Goal: Information Seeking & Learning: Learn about a topic

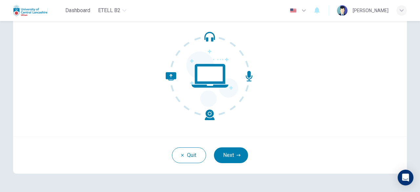
scroll to position [66, 0]
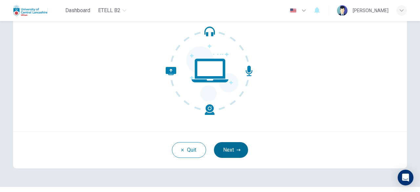
click at [231, 148] on button "Next" at bounding box center [231, 150] width 34 height 16
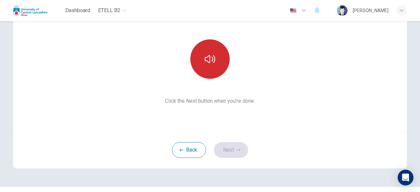
click at [208, 59] on icon "button" at bounding box center [210, 59] width 11 height 8
click at [229, 146] on button "Next" at bounding box center [231, 150] width 34 height 16
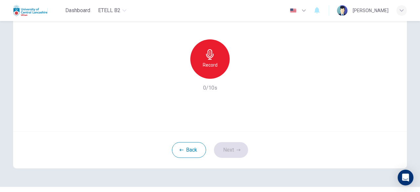
click at [209, 55] on icon "button" at bounding box center [210, 54] width 11 height 11
click at [237, 74] on icon "button" at bounding box center [240, 73] width 7 height 7
click at [228, 151] on button "Next" at bounding box center [231, 150] width 34 height 16
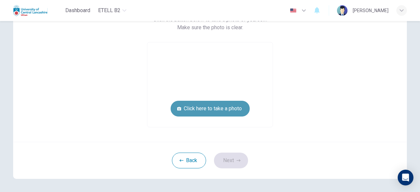
click at [220, 106] on button "Click here to take a photo" at bounding box center [210, 109] width 79 height 16
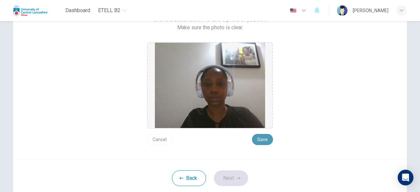
click at [261, 140] on button "Save" at bounding box center [262, 139] width 21 height 11
click at [234, 176] on button "Next" at bounding box center [231, 178] width 34 height 16
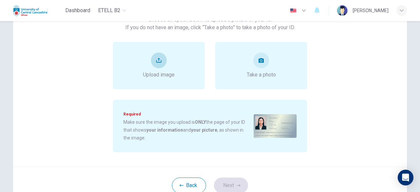
click at [159, 62] on icon "upload" at bounding box center [158, 60] width 5 height 5
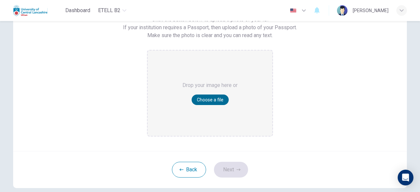
click at [205, 99] on button "Choose a file" at bounding box center [210, 100] width 37 height 11
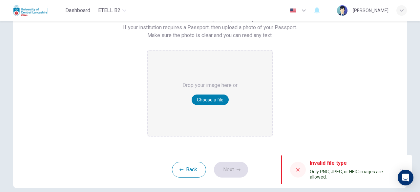
click at [297, 169] on icon at bounding box center [298, 170] width 4 height 4
click at [211, 99] on button "Choose a file" at bounding box center [210, 100] width 37 height 11
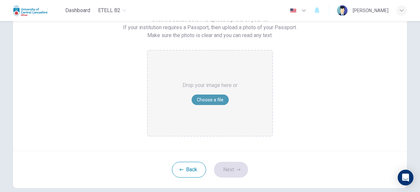
click at [205, 97] on button "Choose a file" at bounding box center [210, 100] width 37 height 11
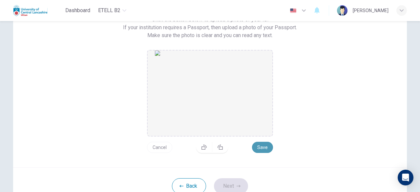
click at [261, 146] on button "Save" at bounding box center [262, 147] width 21 height 11
click at [235, 183] on button "Next" at bounding box center [231, 186] width 34 height 16
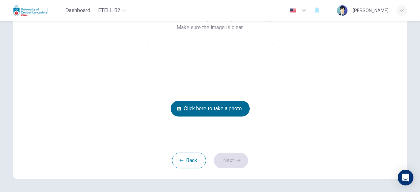
click at [211, 108] on button "Click here to take a photo" at bounding box center [210, 109] width 79 height 16
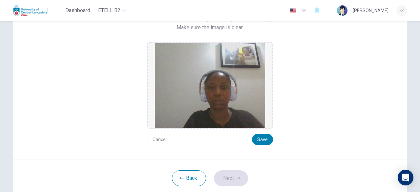
scroll to position [53, 0]
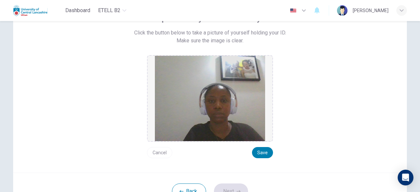
click at [163, 153] on button "Cancel" at bounding box center [159, 152] width 25 height 11
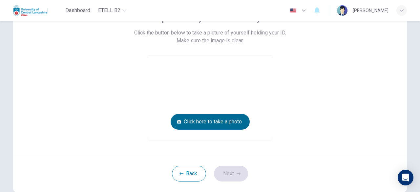
click at [204, 120] on button "Click here to take a photo" at bounding box center [210, 122] width 79 height 16
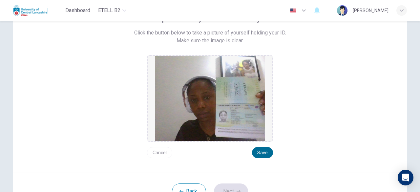
click at [259, 150] on button "Save" at bounding box center [262, 152] width 21 height 11
click at [234, 186] on button "Next" at bounding box center [231, 191] width 34 height 16
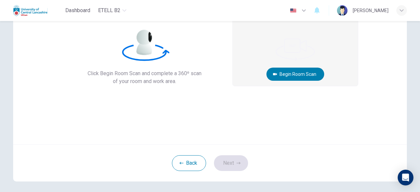
scroll to position [39, 0]
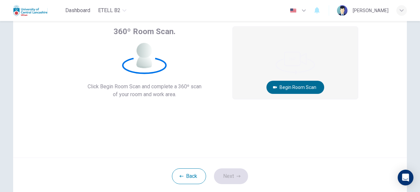
click at [304, 86] on button "Begin Room Scan" at bounding box center [295, 87] width 58 height 13
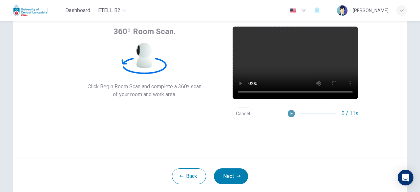
click at [291, 112] on icon "button" at bounding box center [292, 113] width 2 height 3
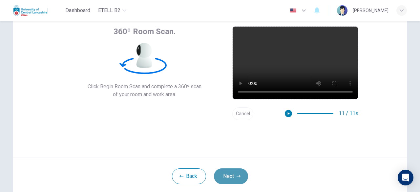
click at [228, 175] on button "Next" at bounding box center [231, 176] width 34 height 16
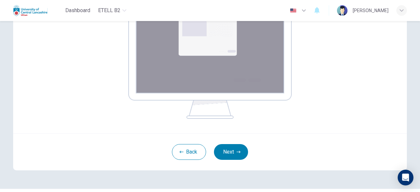
scroll to position [131, 0]
click at [234, 151] on button "Next" at bounding box center [231, 152] width 34 height 16
click at [186, 151] on button "Back" at bounding box center [189, 152] width 34 height 16
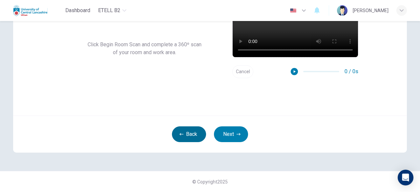
scroll to position [81, 0]
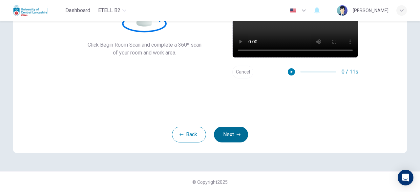
click at [237, 134] on icon "button" at bounding box center [239, 135] width 4 height 4
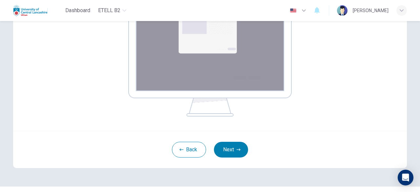
scroll to position [134, 0]
click at [238, 147] on button "Next" at bounding box center [231, 149] width 34 height 16
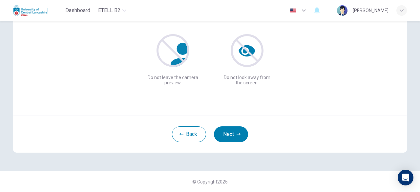
scroll to position [81, 0]
click at [233, 134] on button "Next" at bounding box center [231, 135] width 34 height 16
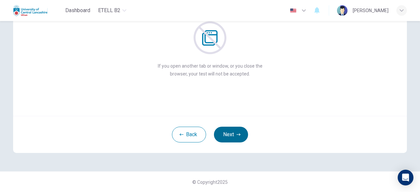
click at [233, 134] on button "Next" at bounding box center [231, 135] width 34 height 16
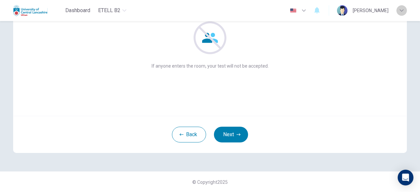
click at [401, 10] on icon "button" at bounding box center [402, 11] width 4 height 4
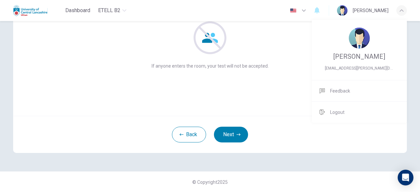
click at [292, 54] on div at bounding box center [210, 96] width 420 height 192
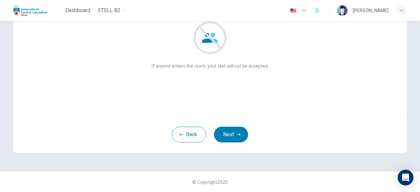
click at [379, 45] on div "Do not allow others in the room with you If anyone enters the room, your test w…" at bounding box center [210, 37] width 394 height 158
click at [230, 134] on button "Next" at bounding box center [231, 135] width 34 height 16
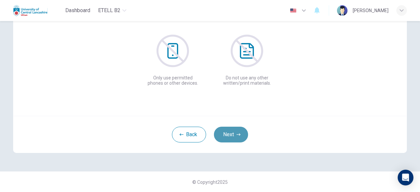
click at [230, 134] on button "Next" at bounding box center [231, 135] width 34 height 16
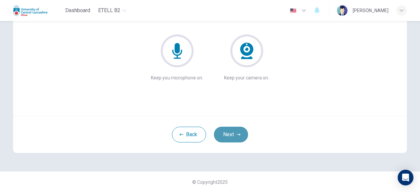
click at [230, 134] on button "Next" at bounding box center [231, 135] width 34 height 16
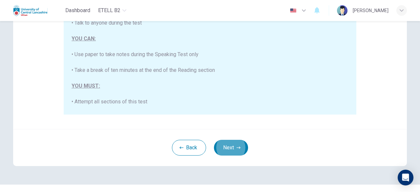
scroll to position [160, 0]
click at [229, 147] on button "Next" at bounding box center [231, 147] width 34 height 16
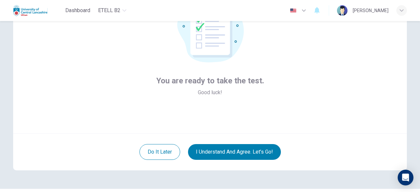
scroll to position [66, 0]
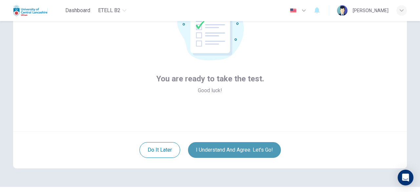
click at [258, 147] on button "I understand and agree. Let’s go!" at bounding box center [234, 150] width 93 height 16
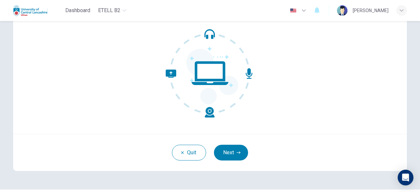
scroll to position [66, 0]
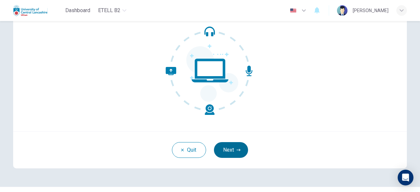
click at [237, 149] on icon "button" at bounding box center [239, 150] width 4 height 4
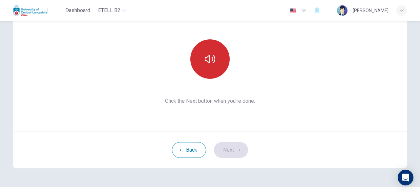
click at [209, 61] on icon "button" at bounding box center [210, 59] width 11 height 11
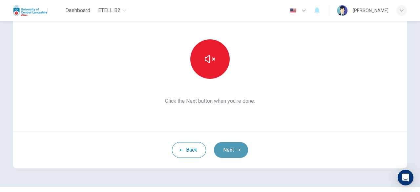
click at [226, 149] on button "Next" at bounding box center [231, 150] width 34 height 16
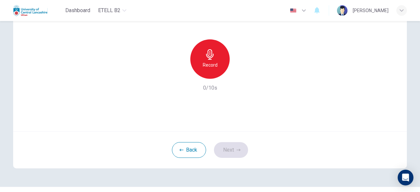
click at [211, 61] on h6 "Record" at bounding box center [210, 65] width 15 height 8
click at [237, 73] on icon "button" at bounding box center [240, 73] width 7 height 7
click at [233, 151] on button "Next" at bounding box center [231, 150] width 34 height 16
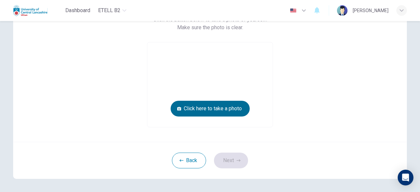
click at [225, 109] on button "Click here to take a photo" at bounding box center [210, 109] width 79 height 16
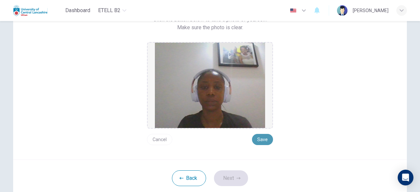
click at [262, 138] on button "Save" at bounding box center [262, 139] width 21 height 11
click at [233, 178] on button "Next" at bounding box center [231, 178] width 34 height 16
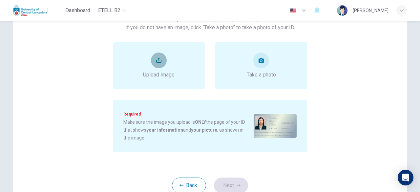
click at [158, 59] on icon "upload" at bounding box center [158, 60] width 5 height 5
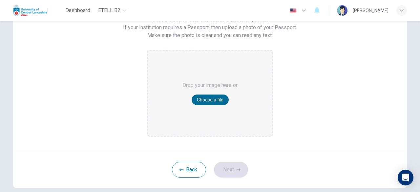
click at [217, 98] on button "Choose a file" at bounding box center [210, 100] width 37 height 11
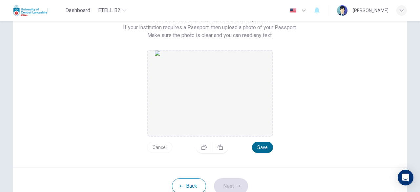
click at [261, 145] on button "Save" at bounding box center [262, 147] width 21 height 11
click at [203, 147] on icon "button" at bounding box center [204, 146] width 5 height 5
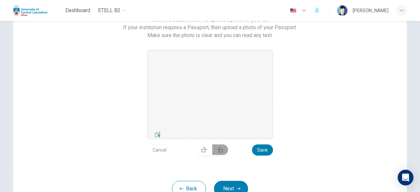
click at [219, 151] on icon "button" at bounding box center [220, 149] width 5 height 5
click at [258, 148] on button "Save" at bounding box center [262, 149] width 21 height 11
click at [202, 151] on icon "button" at bounding box center [204, 149] width 5 height 5
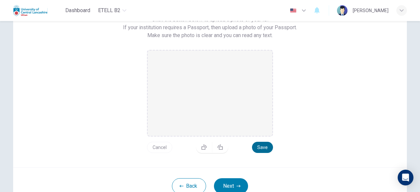
click at [262, 146] on button "Save" at bounding box center [262, 147] width 21 height 11
click at [234, 184] on button "Next" at bounding box center [231, 186] width 34 height 16
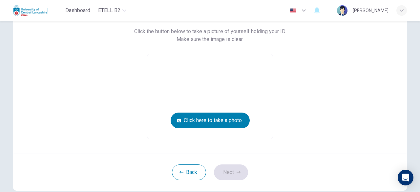
scroll to position [53, 0]
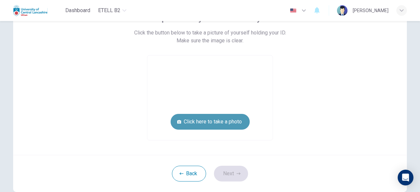
click at [205, 120] on button "Click here to take a photo" at bounding box center [210, 122] width 79 height 16
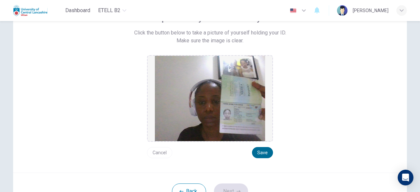
click at [259, 153] on button "Save" at bounding box center [262, 152] width 21 height 11
click at [238, 185] on button "Next" at bounding box center [231, 191] width 34 height 16
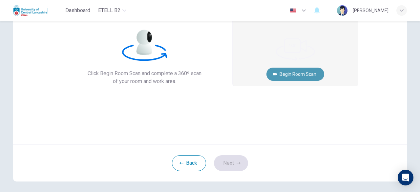
click at [294, 72] on button "Begin Room Scan" at bounding box center [295, 74] width 58 height 13
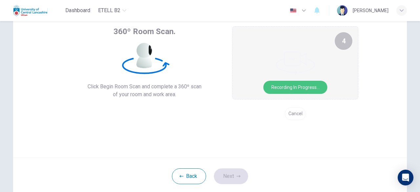
scroll to position [26, 0]
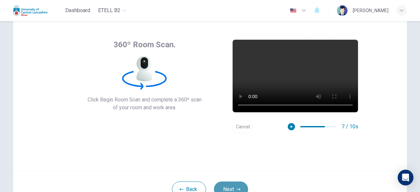
click at [230, 186] on button "Next" at bounding box center [231, 189] width 34 height 16
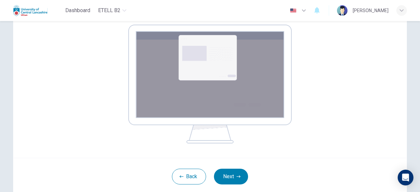
scroll to position [118, 0]
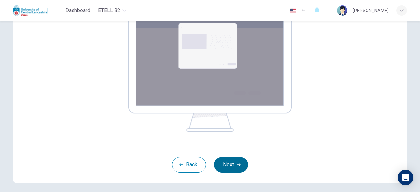
click at [230, 162] on button "Next" at bounding box center [231, 165] width 34 height 16
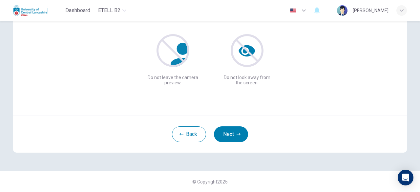
scroll to position [81, 0]
click at [231, 132] on button "Next" at bounding box center [231, 135] width 34 height 16
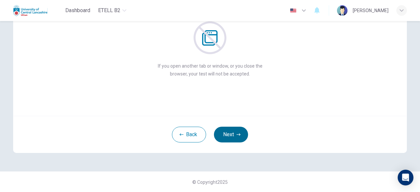
click at [231, 132] on button "Next" at bounding box center [231, 135] width 34 height 16
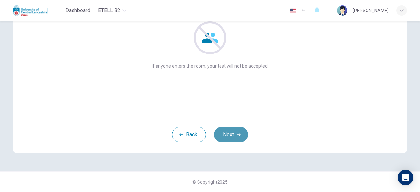
click at [231, 132] on button "Next" at bounding box center [231, 135] width 34 height 16
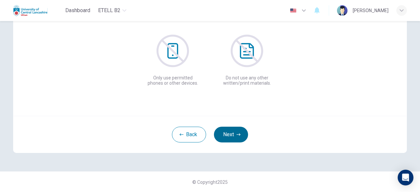
click at [231, 132] on button "Next" at bounding box center [231, 135] width 34 height 16
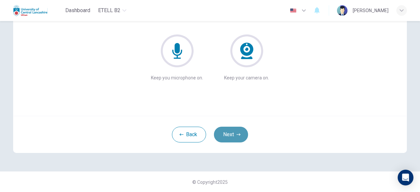
click at [231, 132] on button "Next" at bounding box center [231, 135] width 34 height 16
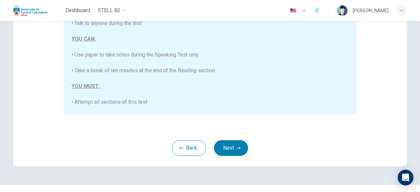
scroll to position [160, 0]
click at [234, 146] on button "Next" at bounding box center [231, 147] width 34 height 16
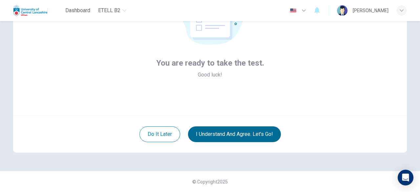
scroll to position [81, 0]
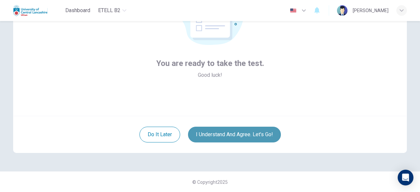
click at [228, 133] on button "I understand and agree. Let’s go!" at bounding box center [234, 135] width 93 height 16
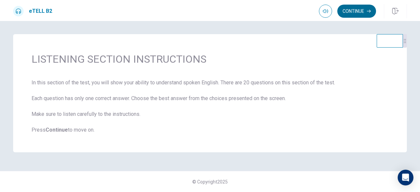
click at [363, 10] on button "Continue" at bounding box center [356, 11] width 39 height 13
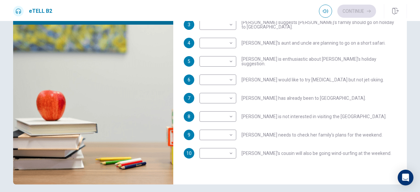
scroll to position [79, 0]
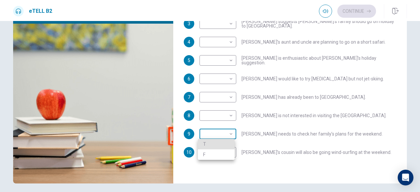
click at [230, 134] on body "This site uses cookies, as explained in our Privacy Policy . If you agree to th…" at bounding box center [210, 96] width 420 height 192
type input "**"
click at [222, 144] on li "T" at bounding box center [216, 144] width 37 height 11
type input "*"
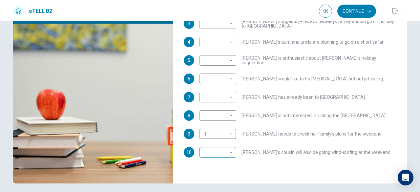
click at [225, 152] on body "This site uses cookies, as explained in our Privacy Policy . If you agree to th…" at bounding box center [210, 96] width 420 height 192
type input "**"
click at [220, 162] on li "T" at bounding box center [216, 162] width 37 height 11
type input "*"
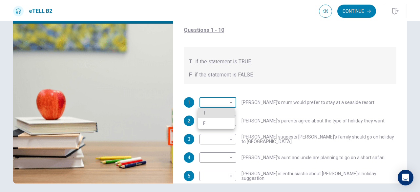
click at [231, 103] on body "This site uses cookies, as explained in our Privacy Policy . If you agree to th…" at bounding box center [210, 96] width 420 height 192
type input "**"
click at [223, 112] on li "T" at bounding box center [216, 113] width 37 height 11
type input "*"
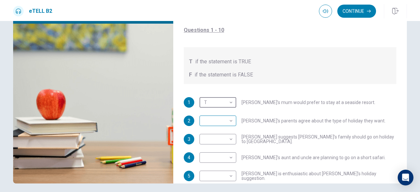
click at [228, 120] on body "This site uses cookies, as explained in our Privacy Policy . If you agree to th…" at bounding box center [210, 96] width 420 height 192
type input "**"
click at [220, 139] on li "F" at bounding box center [216, 142] width 37 height 11
type input "*"
click at [230, 139] on body "This site uses cookies, as explained in our Privacy Policy . If you agree to th…" at bounding box center [210, 96] width 420 height 192
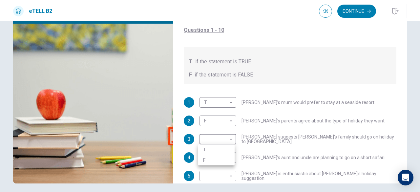
type input "**"
click at [221, 149] on li "T" at bounding box center [216, 149] width 37 height 11
type input "*"
type input "**"
click at [402, 160] on div at bounding box center [210, 96] width 420 height 192
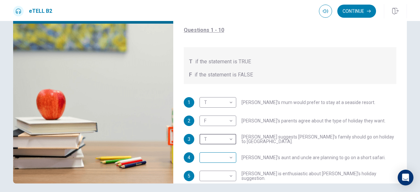
click at [230, 158] on body "This site uses cookies, as explained in our Privacy Policy . If you agree to th…" at bounding box center [210, 96] width 420 height 192
type input "**"
click at [219, 178] on li "F" at bounding box center [216, 178] width 37 height 11
type input "*"
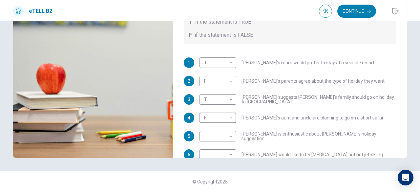
scroll to position [26, 0]
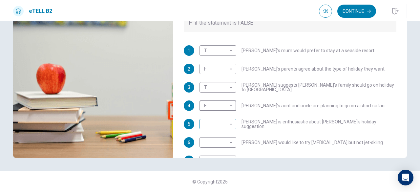
click at [230, 124] on body "This site uses cookies, as explained in our Privacy Policy . If you agree to th…" at bounding box center [210, 96] width 420 height 192
type input "**"
click at [216, 133] on li "T" at bounding box center [216, 134] width 37 height 11
type input "*"
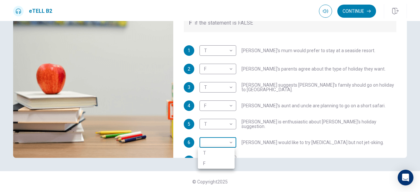
click at [230, 142] on body "This site uses cookies, as explained in our Privacy Policy . If you agree to th…" at bounding box center [210, 96] width 420 height 192
type input "**"
click at [224, 162] on li "F" at bounding box center [216, 163] width 37 height 11
type input "*"
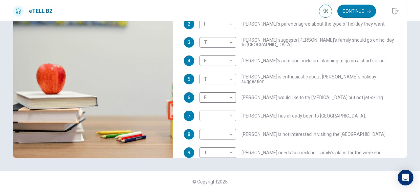
scroll to position [79, 0]
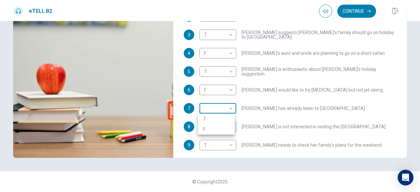
click at [230, 106] on body "This site uses cookies, as explained in our Privacy Policy . If you agree to th…" at bounding box center [210, 96] width 420 height 192
type input "**"
click at [219, 129] on li "F" at bounding box center [216, 129] width 37 height 11
type input "*"
click at [230, 125] on body "This site uses cookies, as explained in our Privacy Policy . If you agree to th…" at bounding box center [210, 96] width 420 height 192
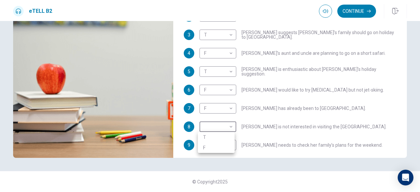
type input "**"
click at [216, 138] on li "T" at bounding box center [216, 137] width 37 height 11
type input "*"
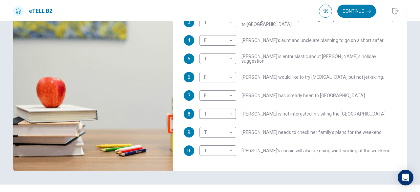
scroll to position [91, 0]
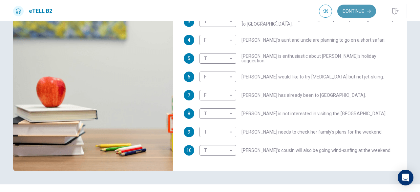
click at [357, 10] on button "Continue" at bounding box center [356, 11] width 39 height 13
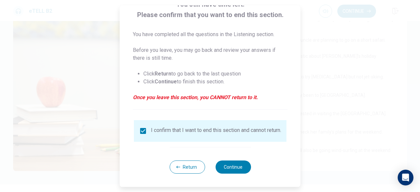
scroll to position [53, 0]
click at [232, 165] on button "Continue" at bounding box center [232, 166] width 35 height 13
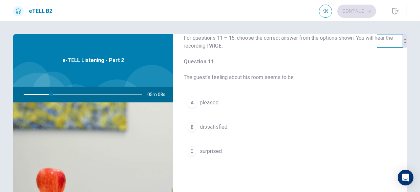
scroll to position [26, 0]
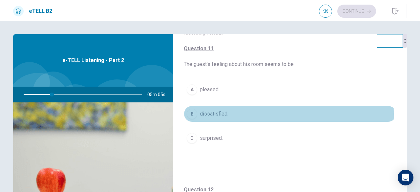
click at [191, 114] on div "B" at bounding box center [192, 114] width 11 height 11
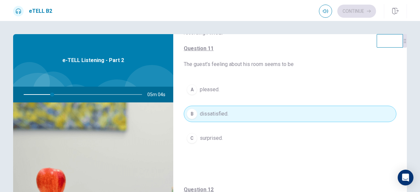
type input "**"
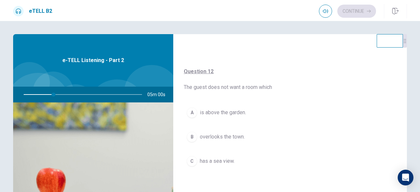
scroll to position [158, 0]
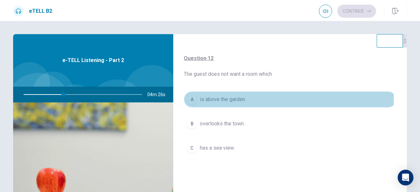
click at [190, 99] on div "A" at bounding box center [192, 99] width 11 height 11
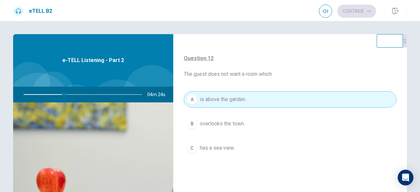
type input "**"
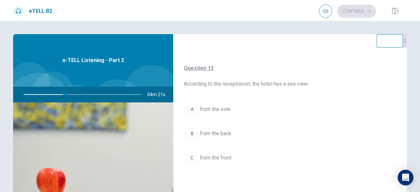
scroll to position [302, 0]
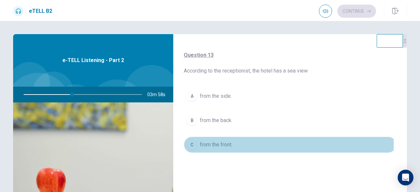
click at [191, 141] on div "C" at bounding box center [192, 144] width 11 height 11
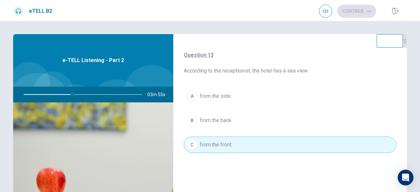
type input "**"
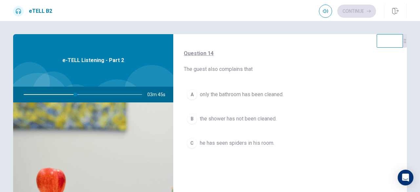
scroll to position [446, 0]
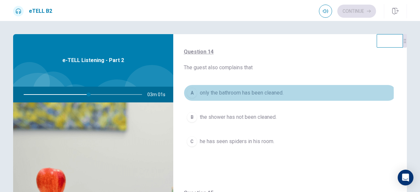
click at [192, 91] on div "A" at bounding box center [192, 93] width 11 height 11
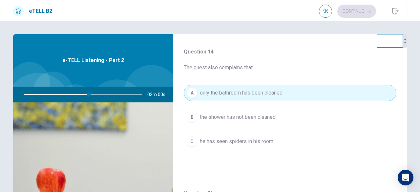
type input "**"
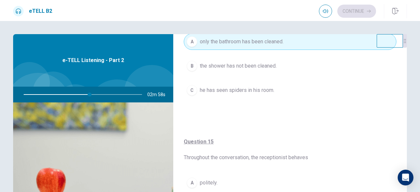
scroll to position [13, 0]
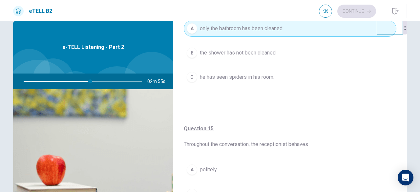
click at [187, 74] on div "C" at bounding box center [192, 77] width 11 height 11
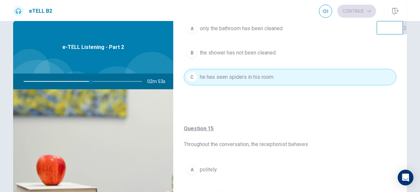
click at [190, 27] on div "A" at bounding box center [192, 28] width 11 height 11
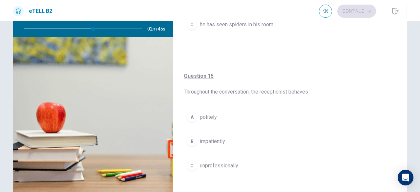
scroll to position [79, 0]
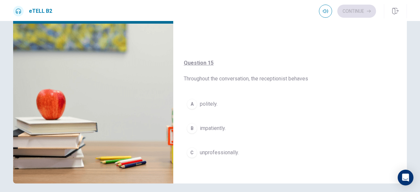
click at [190, 101] on div "A" at bounding box center [192, 104] width 11 height 11
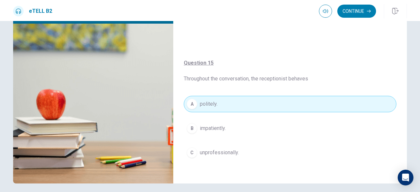
type input "**"
click at [357, 9] on button "Continue" at bounding box center [356, 11] width 39 height 13
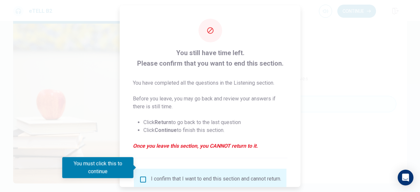
scroll to position [53, 0]
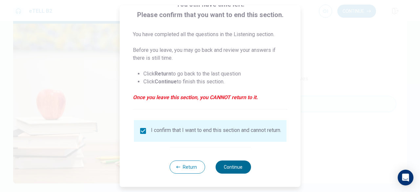
click at [222, 165] on button "Continue" at bounding box center [232, 166] width 35 height 13
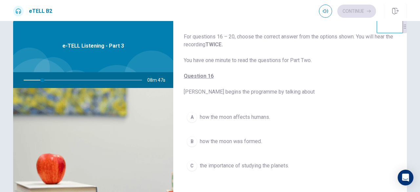
scroll to position [12, 0]
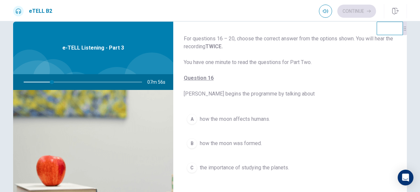
click at [257, 117] on span "how the moon affects humans." at bounding box center [235, 119] width 70 height 8
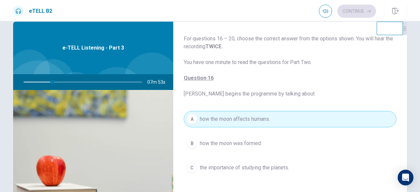
type input "**"
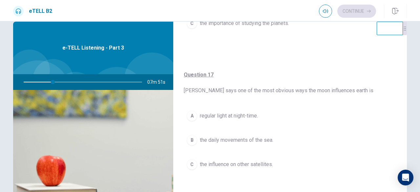
scroll to position [158, 0]
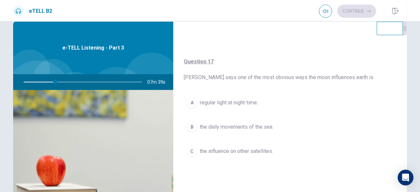
click at [240, 150] on span "the influence on other satellites." at bounding box center [236, 151] width 73 height 8
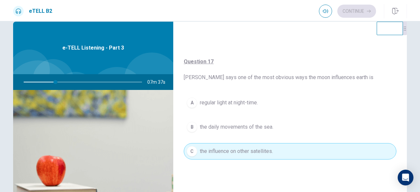
type input "**"
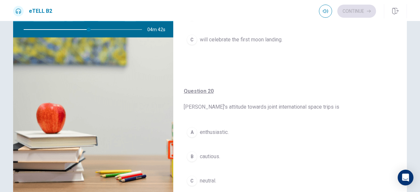
scroll to position [500, 0]
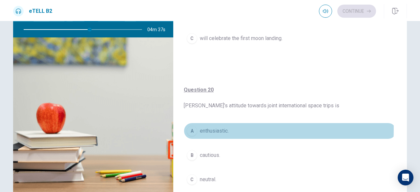
click at [214, 127] on span "enthusiastic." at bounding box center [214, 131] width 29 height 8
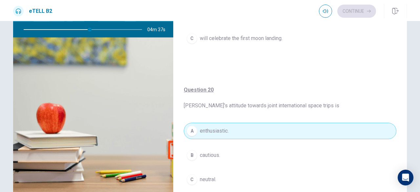
type input "**"
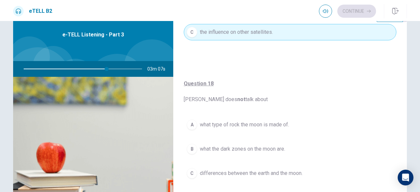
scroll to position [276, 0]
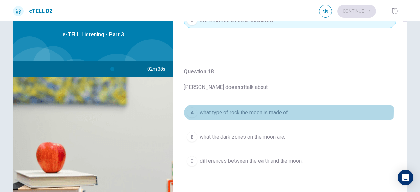
click at [231, 110] on span "what type of rock the moon is made of." at bounding box center [244, 113] width 89 height 8
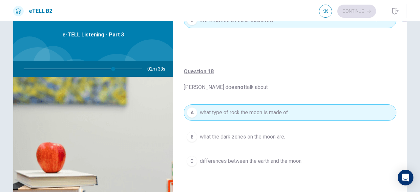
type input "**"
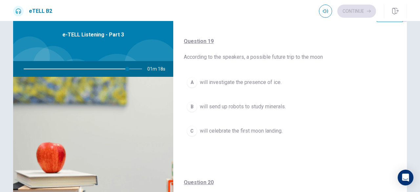
scroll to position [446, 0]
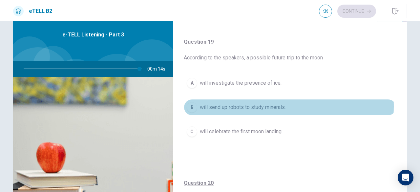
click at [248, 104] on span "will send up robots to study minerals." at bounding box center [243, 107] width 86 height 8
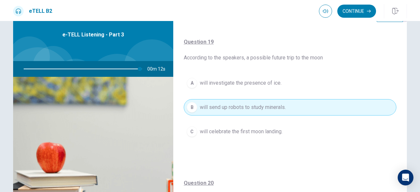
type input "**"
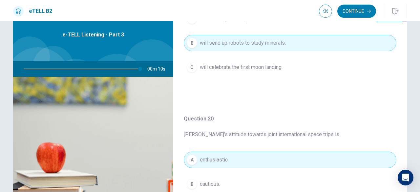
scroll to position [512, 0]
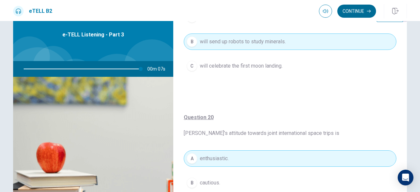
click at [357, 10] on button "Continue" at bounding box center [356, 11] width 39 height 13
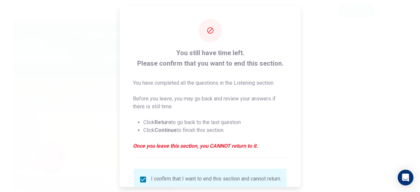
type input "*"
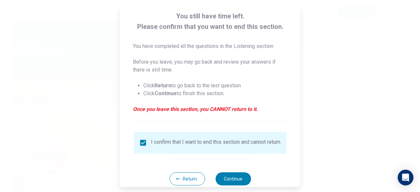
scroll to position [53, 0]
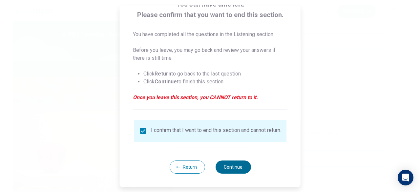
click at [229, 166] on button "Continue" at bounding box center [232, 166] width 35 height 13
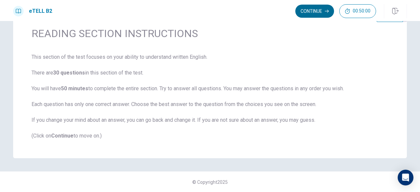
click at [317, 9] on button "Continue" at bounding box center [314, 11] width 39 height 13
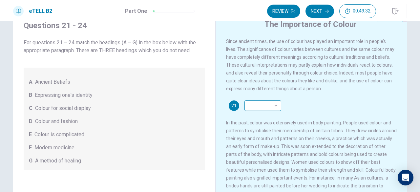
click at [274, 106] on body "This site uses cookies, as explained in our Privacy Policy . If you agree to th…" at bounding box center [210, 96] width 420 height 192
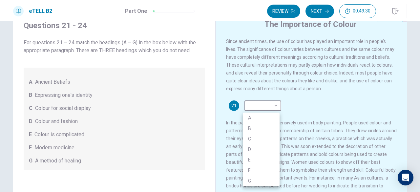
click at [293, 105] on div at bounding box center [210, 96] width 420 height 192
click at [184, 108] on div at bounding box center [210, 96] width 420 height 192
click at [293, 102] on div at bounding box center [210, 96] width 420 height 192
click at [275, 108] on body "This site uses cookies, as explained in our Privacy Policy . If you agree to th…" at bounding box center [210, 96] width 420 height 192
click at [257, 128] on li "B" at bounding box center [261, 128] width 37 height 11
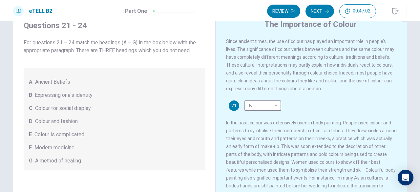
click at [257, 128] on li "C" at bounding box center [261, 127] width 28 height 6
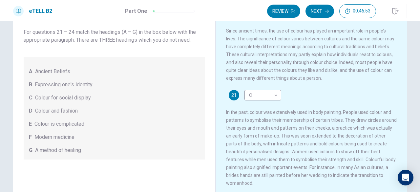
scroll to position [78, 0]
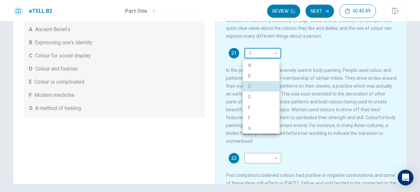
click at [275, 55] on body "This site uses cookies, as explained in our Privacy Policy . If you agree to th…" at bounding box center [210, 96] width 420 height 192
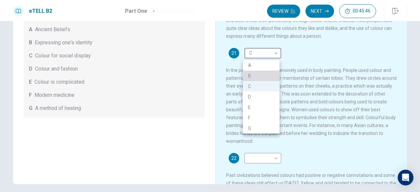
click at [263, 76] on li "B" at bounding box center [261, 76] width 37 height 11
type input "*"
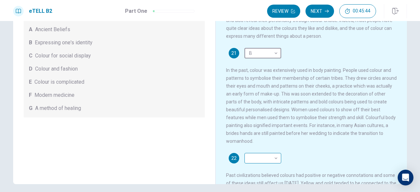
click at [273, 162] on body "This site uses cookies, as explained in our Privacy Policy . If you agree to th…" at bounding box center [210, 96] width 420 height 192
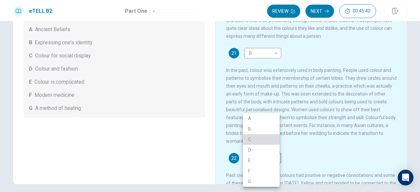
click at [265, 140] on li "C" at bounding box center [261, 139] width 37 height 11
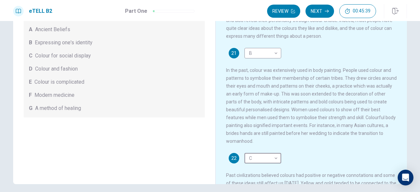
type input "*"
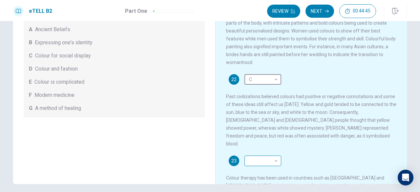
click at [272, 157] on body "This site uses cookies, as explained in our Privacy Policy . If you agree to th…" at bounding box center [210, 96] width 420 height 192
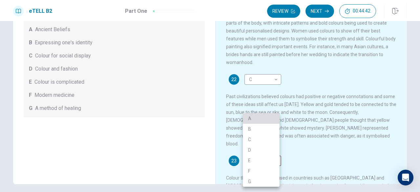
click at [262, 117] on li "A" at bounding box center [261, 118] width 37 height 11
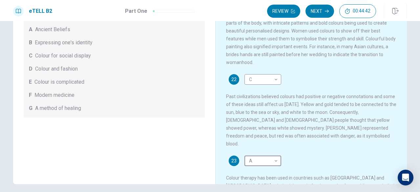
type input "*"
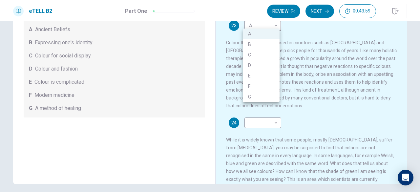
click at [336, 117] on div at bounding box center [210, 96] width 420 height 192
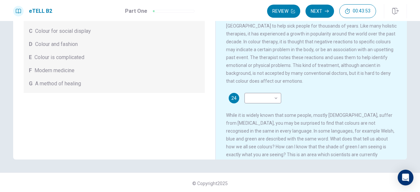
scroll to position [104, 0]
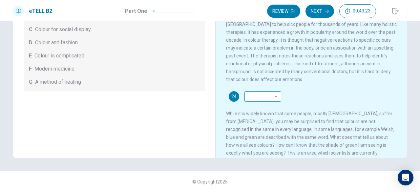
click at [273, 88] on body "This site uses cookies, as explained in our Privacy Policy . If you agree to th…" at bounding box center [210, 96] width 420 height 192
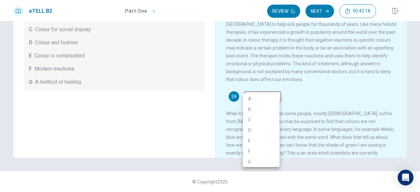
click at [254, 140] on li "E" at bounding box center [261, 141] width 37 height 11
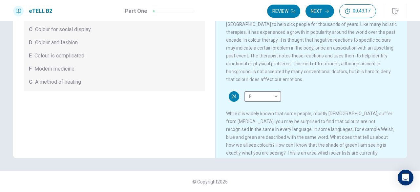
type input "*"
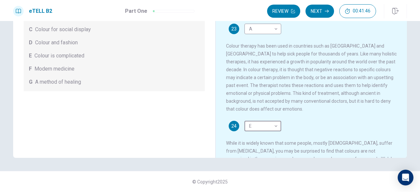
scroll to position [214, 0]
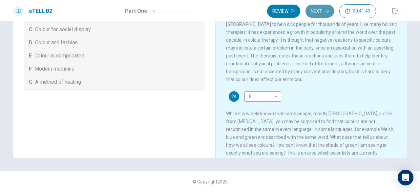
click at [320, 9] on button "Next" at bounding box center [320, 11] width 29 height 13
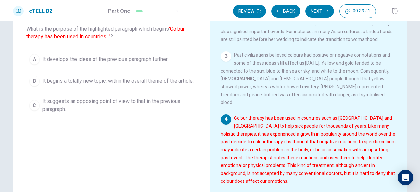
scroll to position [26, 0]
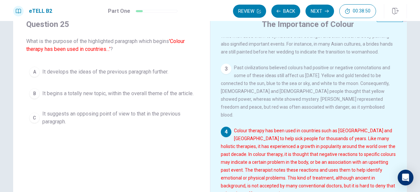
click at [132, 91] on span "It begins a totally new topic, within the overall theme of the article." at bounding box center [117, 94] width 151 height 8
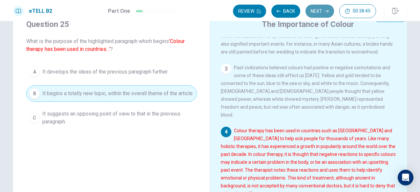
click at [317, 10] on button "Next" at bounding box center [320, 11] width 29 height 13
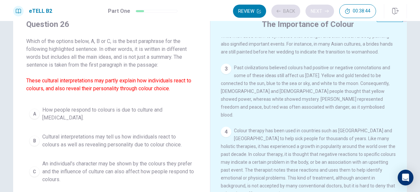
scroll to position [0, 0]
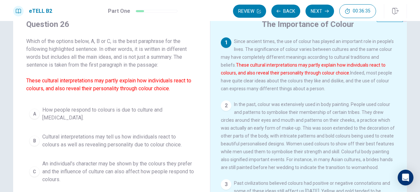
click at [146, 109] on span "How people respond to colours is due to culture and [MEDICAL_DATA]." at bounding box center [118, 114] width 152 height 16
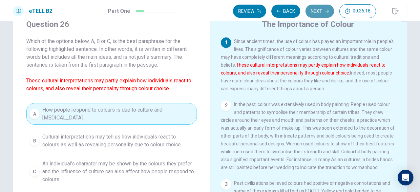
click at [326, 10] on icon "button" at bounding box center [327, 11] width 4 height 4
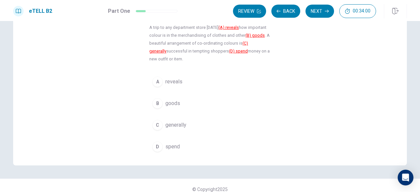
scroll to position [104, 0]
click at [158, 145] on div "D" at bounding box center [157, 145] width 11 height 11
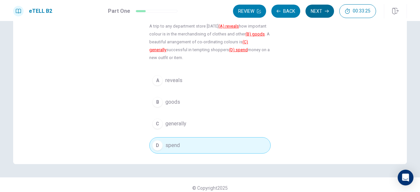
click at [321, 11] on button "Next" at bounding box center [320, 11] width 29 height 13
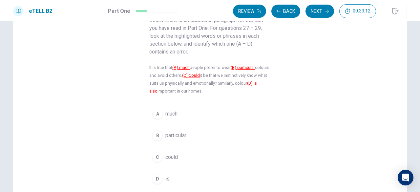
scroll to position [52, 0]
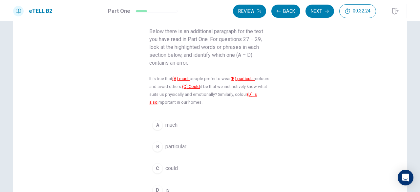
click at [166, 124] on span "much" at bounding box center [171, 125] width 12 height 8
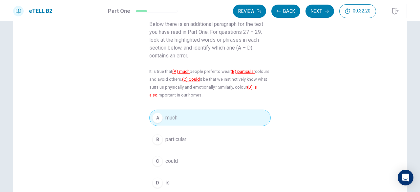
scroll to position [65, 0]
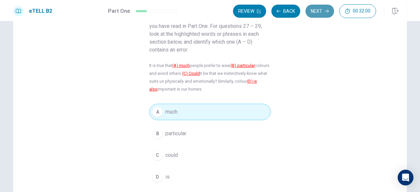
click at [320, 9] on button "Next" at bounding box center [320, 11] width 29 height 13
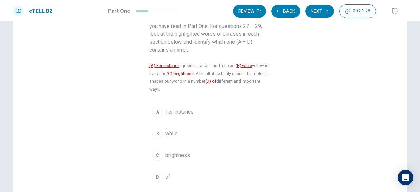
click at [172, 155] on span "brightness" at bounding box center [177, 155] width 25 height 8
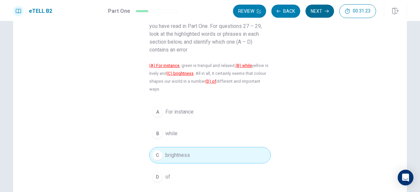
click at [321, 11] on button "Next" at bounding box center [320, 11] width 29 height 13
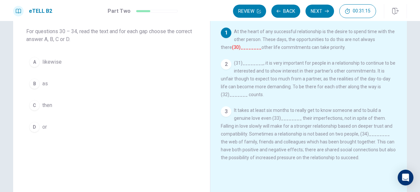
scroll to position [26, 0]
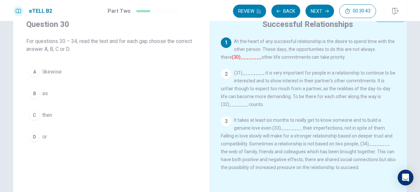
click at [231, 61] on div "1 At the heart of any successful relationship is the desire to spend time with …" at bounding box center [309, 49] width 176 height 24
click at [43, 91] on span "as" at bounding box center [45, 94] width 6 height 8
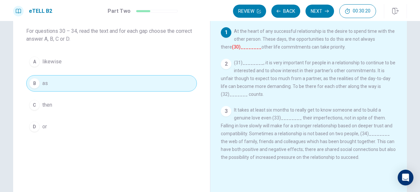
scroll to position [39, 0]
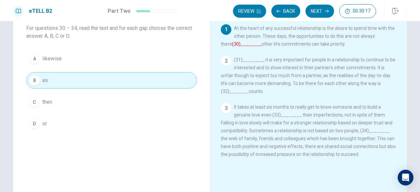
click at [233, 44] on font "(30)________" at bounding box center [247, 43] width 30 height 5
click at [321, 11] on button "Next" at bounding box center [320, 11] width 29 height 13
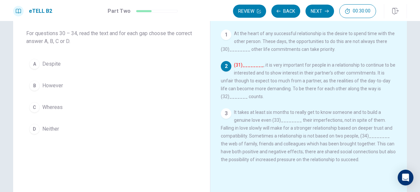
scroll to position [26, 0]
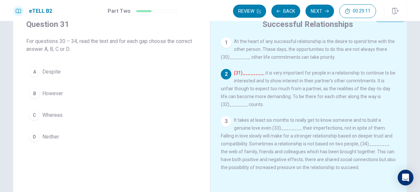
click at [52, 93] on span "However" at bounding box center [52, 94] width 21 height 8
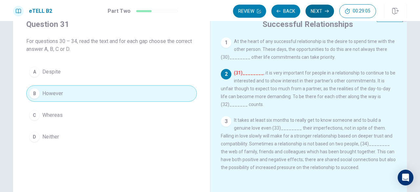
click at [323, 12] on button "Next" at bounding box center [320, 11] width 29 height 13
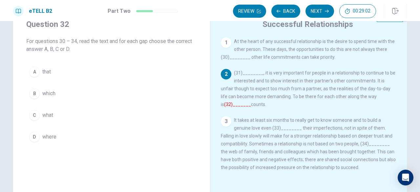
click at [49, 115] on span "what" at bounding box center [47, 115] width 11 height 8
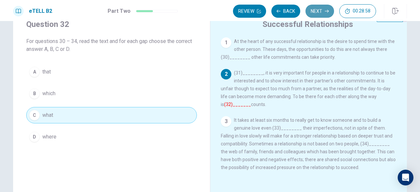
click at [322, 11] on button "Next" at bounding box center [320, 11] width 29 height 13
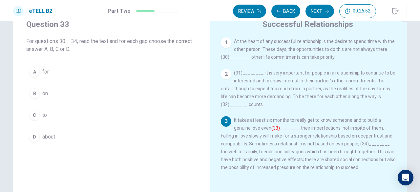
click at [43, 73] on span "for" at bounding box center [45, 72] width 7 height 8
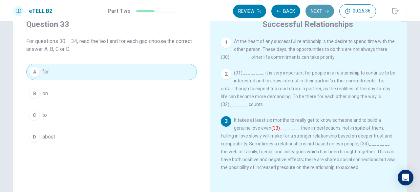
click at [318, 10] on button "Next" at bounding box center [320, 11] width 29 height 13
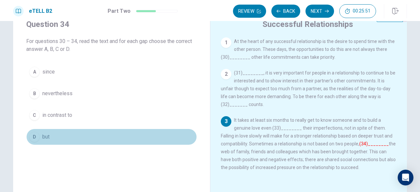
click at [45, 135] on span "but" at bounding box center [45, 137] width 7 height 8
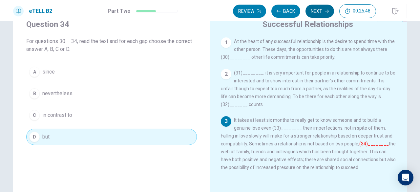
click at [324, 11] on button "Next" at bounding box center [320, 11] width 29 height 13
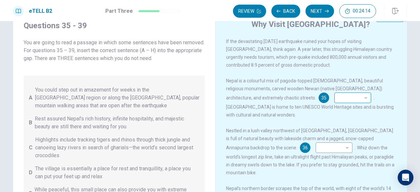
click at [334, 99] on body "This site uses cookies, as explained in our Privacy Policy . If you agree to th…" at bounding box center [210, 96] width 420 height 192
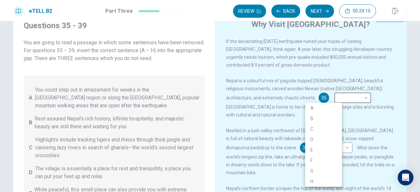
click at [351, 120] on div at bounding box center [210, 96] width 420 height 192
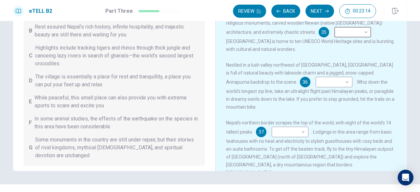
scroll to position [39, 0]
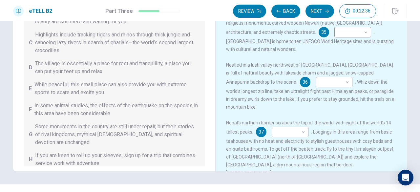
click at [78, 131] on span "Some monuments in the country are still under repair, but their stories of riva…" at bounding box center [117, 135] width 164 height 24
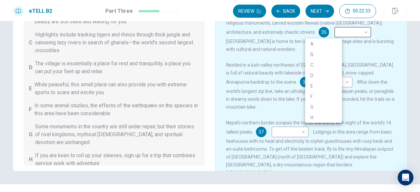
drag, startPoint x: 332, startPoint y: 30, endPoint x: 317, endPoint y: 94, distance: 65.8
click at [317, 94] on body "This site uses cookies, as explained in our Privacy Policy . If you agree to th…" at bounding box center [210, 96] width 420 height 192
click at [315, 106] on li "G" at bounding box center [323, 107] width 37 height 11
type input "*"
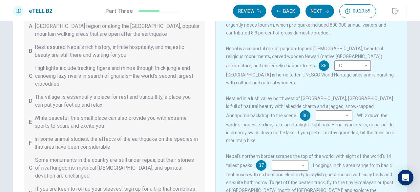
scroll to position [52, 0]
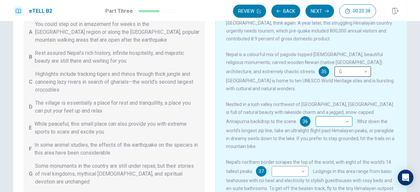
click at [289, 124] on body "This site uses cookies, as explained in our Privacy Policy . If you agree to th…" at bounding box center [210, 96] width 420 height 192
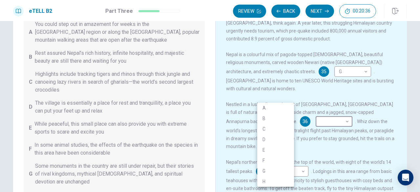
click at [275, 107] on li "A" at bounding box center [275, 108] width 37 height 11
type input "*"
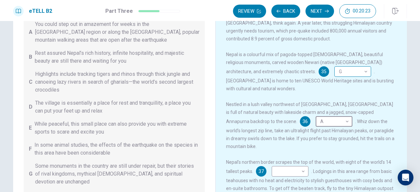
click at [335, 72] on body "This site uses cookies, as explained in our Privacy Policy . If you agree to th…" at bounding box center [210, 96] width 420 height 192
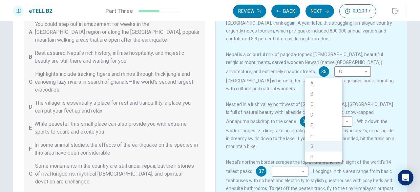
click at [324, 92] on li "B" at bounding box center [323, 94] width 37 height 11
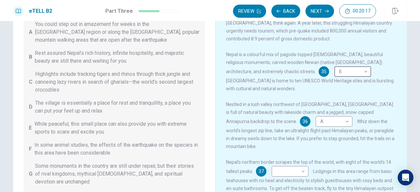
type input "*"
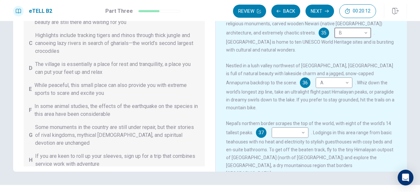
scroll to position [91, 0]
click at [289, 125] on body "This site uses cookies, as explained in our Privacy Policy . If you agree to th…" at bounding box center [210, 96] width 420 height 192
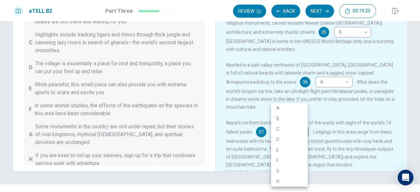
click at [285, 139] on li "D" at bounding box center [289, 139] width 37 height 11
type input "*"
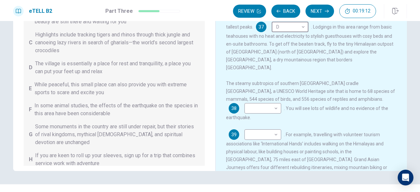
scroll to position [111, 0]
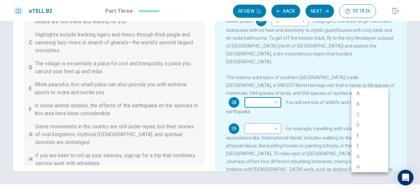
click at [363, 81] on body "This site uses cookies, as explained in our Privacy Policy . If you agree to th…" at bounding box center [210, 96] width 420 height 192
click at [356, 145] on li "F" at bounding box center [369, 146] width 37 height 11
type input "*"
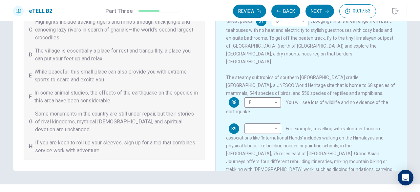
scroll to position [53, 0]
click at [274, 108] on body "This site uses cookies, as explained in our Privacy Policy . If you agree to th…" at bounding box center [210, 96] width 420 height 192
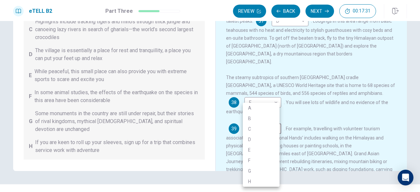
click at [256, 182] on li "H" at bounding box center [261, 181] width 37 height 11
type input "*"
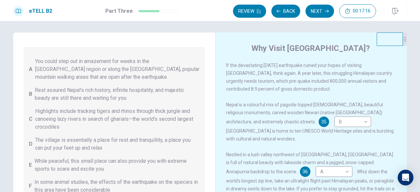
scroll to position [0, 0]
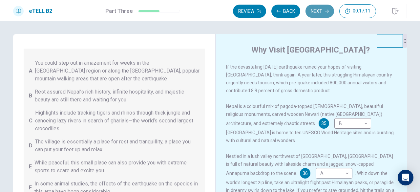
click at [320, 11] on button "Next" at bounding box center [320, 11] width 29 height 13
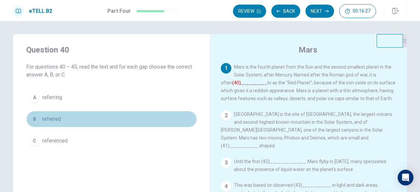
click at [45, 118] on span "referred" at bounding box center [51, 119] width 19 height 8
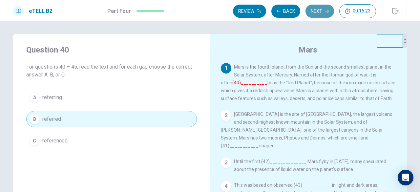
click at [316, 11] on button "Next" at bounding box center [320, 11] width 29 height 13
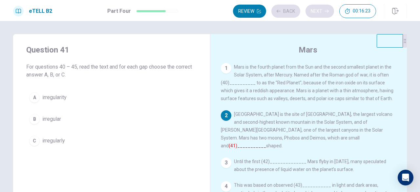
scroll to position [28, 0]
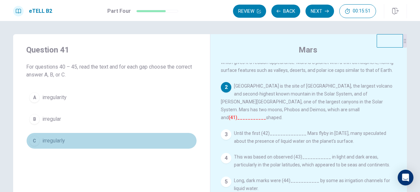
click at [51, 140] on span "irregularly" at bounding box center [53, 141] width 23 height 8
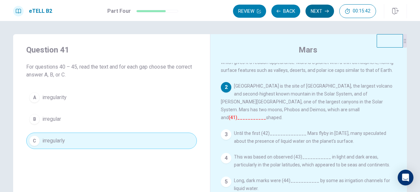
click at [316, 11] on button "Next" at bounding box center [320, 11] width 29 height 13
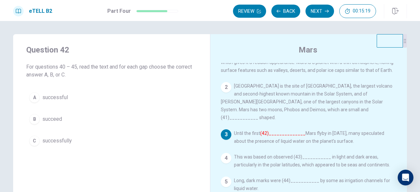
click at [52, 97] on span "successful" at bounding box center [55, 98] width 26 height 8
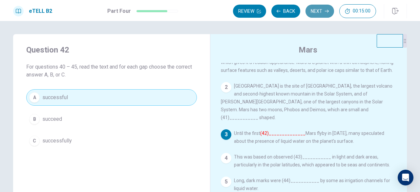
click at [315, 11] on button "Next" at bounding box center [320, 11] width 29 height 13
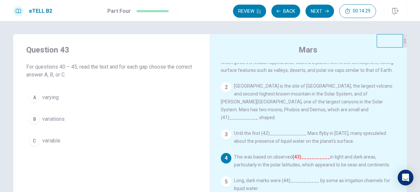
click at [54, 118] on span "variations" at bounding box center [53, 119] width 22 height 8
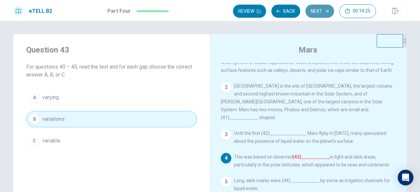
click at [316, 11] on button "Next" at bounding box center [320, 11] width 29 height 13
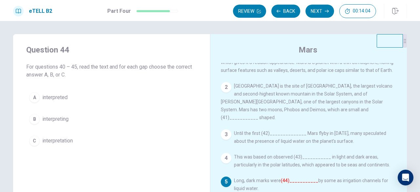
click at [62, 97] on span "interpreted" at bounding box center [54, 98] width 25 height 8
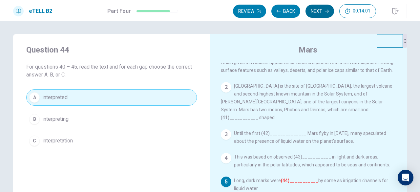
click at [319, 10] on button "Next" at bounding box center [320, 11] width 29 height 13
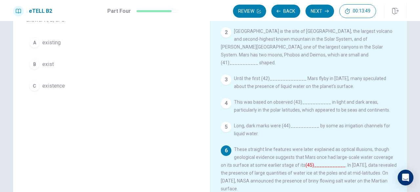
scroll to position [66, 0]
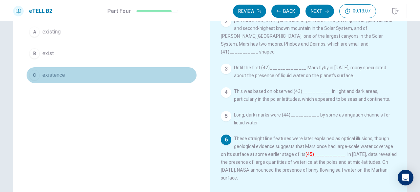
click at [50, 74] on span "existence" at bounding box center [53, 75] width 23 height 8
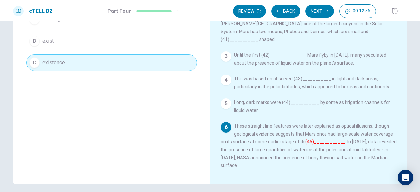
scroll to position [79, 0]
click at [318, 10] on button "Next" at bounding box center [320, 11] width 29 height 13
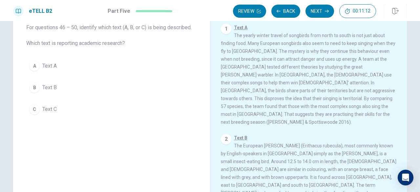
scroll to position [26, 0]
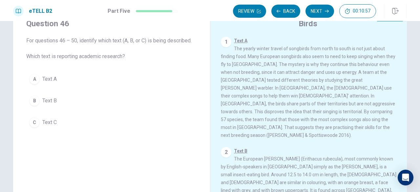
click at [49, 78] on span "Text A" at bounding box center [49, 79] width 14 height 8
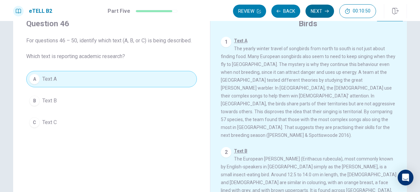
click at [325, 10] on icon "button" at bounding box center [327, 11] width 4 height 4
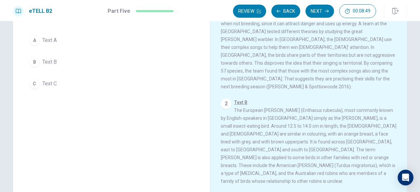
scroll to position [0, 0]
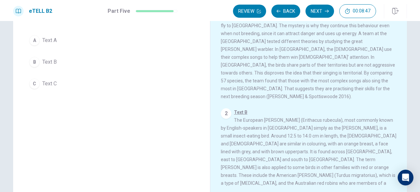
click at [53, 62] on span "Text B" at bounding box center [49, 62] width 14 height 8
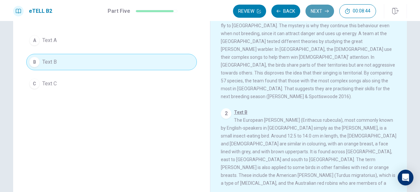
click at [318, 11] on button "Next" at bounding box center [320, 11] width 29 height 13
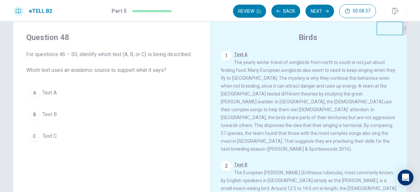
scroll to position [12, 0]
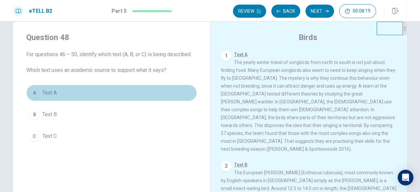
click at [48, 92] on span "Text A" at bounding box center [49, 93] width 14 height 8
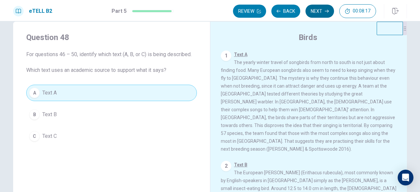
click at [321, 10] on button "Next" at bounding box center [320, 11] width 29 height 13
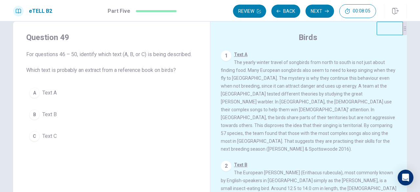
drag, startPoint x: 378, startPoint y: 180, endPoint x: 409, endPoint y: 160, distance: 36.1
click at [409, 160] on div "Question 49 For questions 46 – 50, identify which text (A, B, or C) is being de…" at bounding box center [210, 136] width 415 height 228
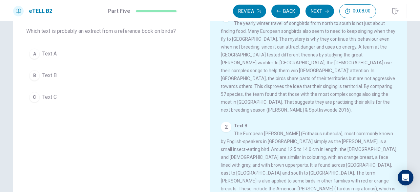
scroll to position [52, 0]
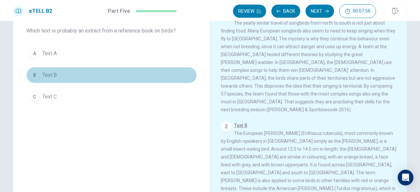
click at [47, 74] on span "Text B" at bounding box center [49, 75] width 14 height 8
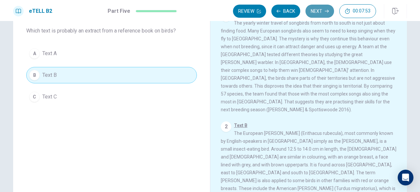
click at [320, 13] on button "Next" at bounding box center [320, 11] width 29 height 13
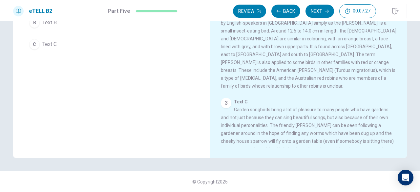
scroll to position [92, 0]
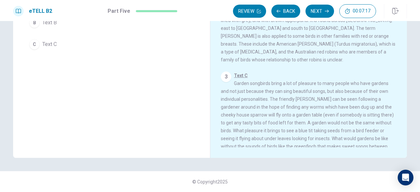
click at [51, 44] on span "Text C" at bounding box center [49, 44] width 14 height 8
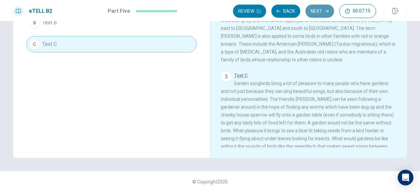
click at [320, 9] on button "Next" at bounding box center [320, 11] width 29 height 13
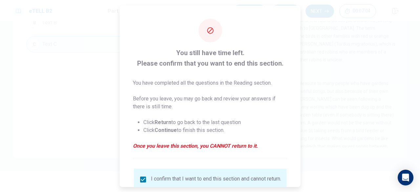
scroll to position [53, 0]
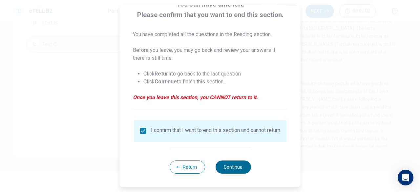
click at [228, 166] on button "Continue" at bounding box center [232, 166] width 35 height 13
click at [236, 167] on button "Continue" at bounding box center [232, 166] width 35 height 13
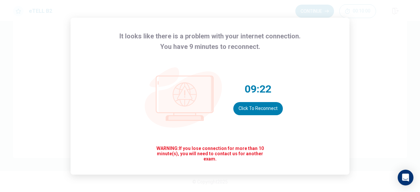
scroll to position [40, 0]
click at [268, 108] on button "Click to reconnect" at bounding box center [258, 108] width 50 height 13
click at [361, 42] on div "It looks like there is a problem with your internet connection. You have 8 minu…" at bounding box center [210, 96] width 420 height 192
click at [377, 42] on div "It looks like there is a problem with your internet connection. You have 8 minu…" at bounding box center [210, 96] width 420 height 192
click at [362, 44] on div "It looks like there is a problem with your internet connection. You have 7 minu…" at bounding box center [210, 96] width 420 height 192
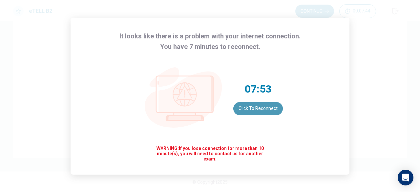
click at [270, 107] on button "Click to reconnect" at bounding box center [258, 108] width 50 height 13
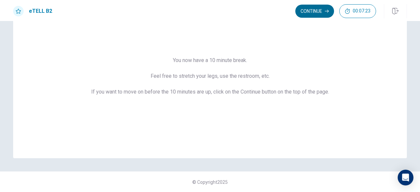
click at [311, 10] on button "Continue" at bounding box center [314, 11] width 39 height 13
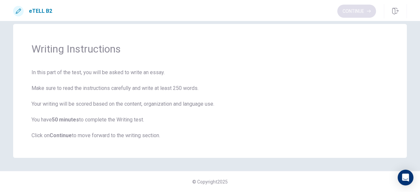
scroll to position [10, 0]
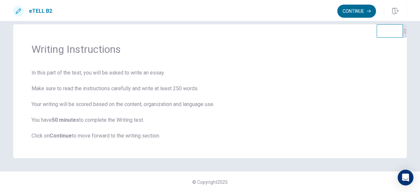
click at [349, 10] on button "Continue" at bounding box center [356, 11] width 39 height 13
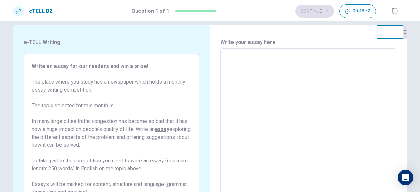
scroll to position [1, 0]
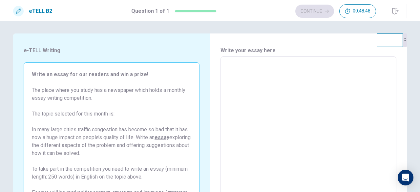
click at [234, 81] on textarea at bounding box center [308, 147] width 167 height 171
type textarea "*"
type textarea "**"
type textarea "*"
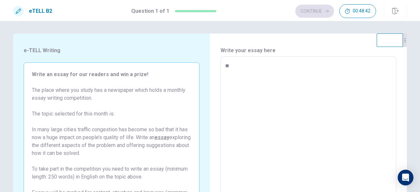
type textarea "***"
type textarea "*"
type textarea "***"
type textarea "*"
type textarea "***"
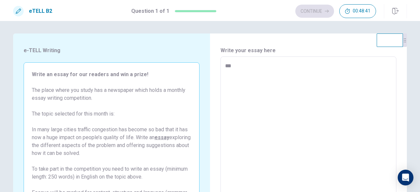
type textarea "*"
type textarea "**"
type textarea "*"
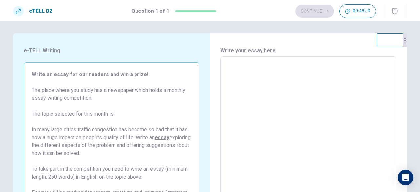
type textarea "*"
type textarea "**"
type textarea "*"
type textarea "***"
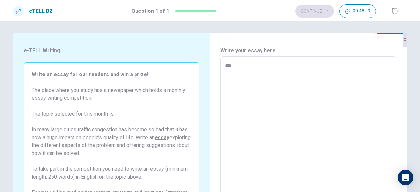
type textarea "*"
type textarea "***"
type textarea "*"
type textarea "*****"
type textarea "*"
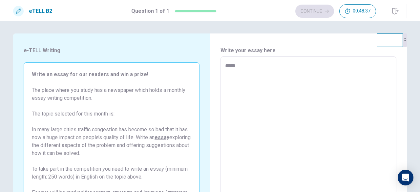
type textarea "******"
type textarea "*"
type textarea "*******"
type textarea "*"
type textarea "*********"
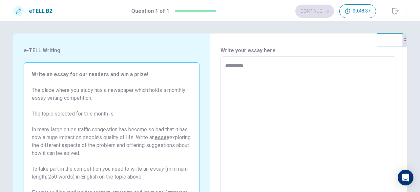
type textarea "*"
type textarea "**********"
type textarea "*"
type textarea "**********"
type textarea "*"
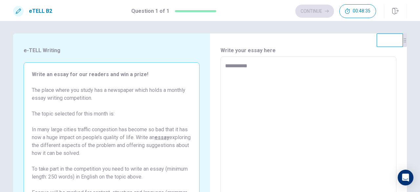
type textarea "**********"
type textarea "*"
type textarea "**********"
type textarea "*"
type textarea "**********"
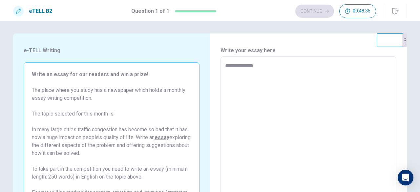
type textarea "*"
type textarea "**********"
type textarea "*"
type textarea "**********"
type textarea "*"
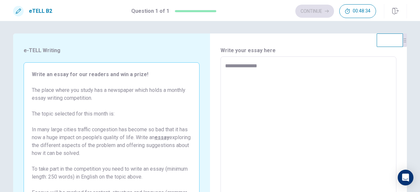
type textarea "**********"
type textarea "*"
type textarea "**********"
type textarea "*"
type textarea "**********"
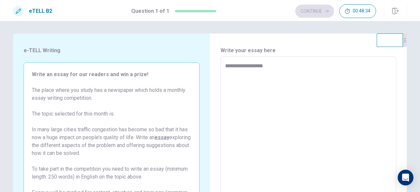
type textarea "*"
type textarea "**********"
type textarea "*"
type textarea "**********"
type textarea "*"
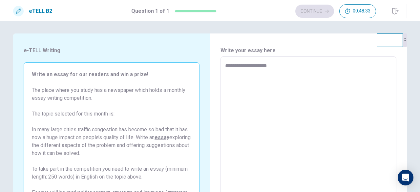
type textarea "**********"
type textarea "*"
type textarea "**********"
type textarea "*"
type textarea "**********"
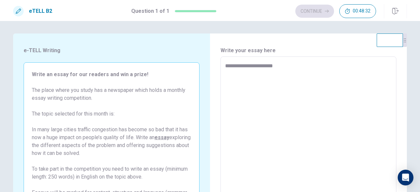
type textarea "*"
type textarea "**********"
type textarea "*"
type textarea "**********"
type textarea "*"
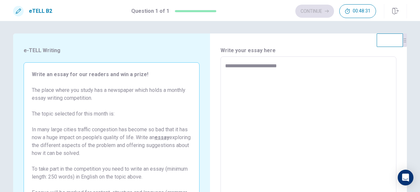
type textarea "**********"
type textarea "*"
type textarea "**********"
type textarea "*"
type textarea "**********"
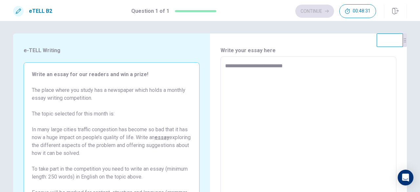
type textarea "*"
type textarea "**********"
type textarea "*"
type textarea "**********"
type textarea "*"
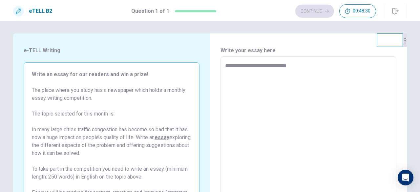
type textarea "**********"
type textarea "*"
type textarea "**********"
type textarea "*"
type textarea "**********"
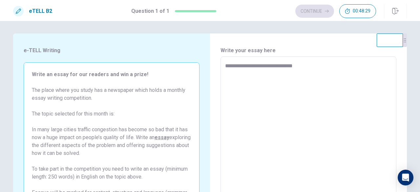
type textarea "*"
type textarea "**********"
type textarea "*"
type textarea "**********"
type textarea "*"
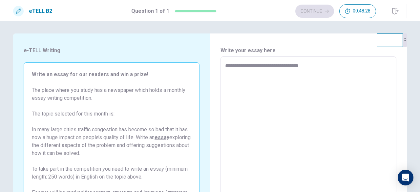
type textarea "**********"
type textarea "*"
type textarea "**********"
type textarea "*"
type textarea "**********"
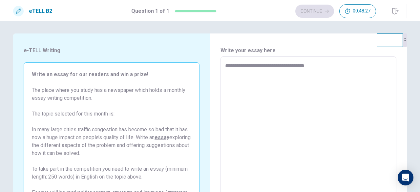
type textarea "*"
type textarea "**********"
type textarea "*"
type textarea "**********"
type textarea "*"
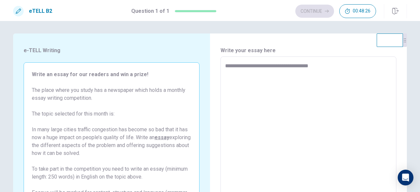
type textarea "**********"
type textarea "*"
type textarea "**********"
type textarea "*"
type textarea "**********"
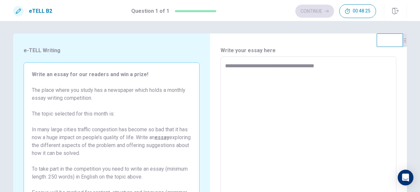
type textarea "*"
type textarea "**********"
type textarea "*"
type textarea "**********"
type textarea "*"
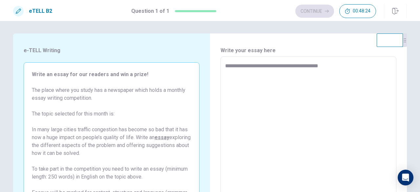
type textarea "**********"
type textarea "*"
type textarea "**********"
type textarea "*"
type textarea "**********"
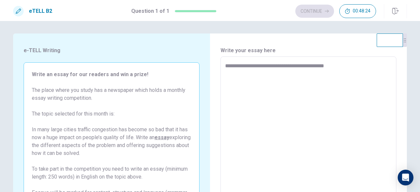
type textarea "*"
type textarea "**********"
type textarea "*"
type textarea "**********"
type textarea "*"
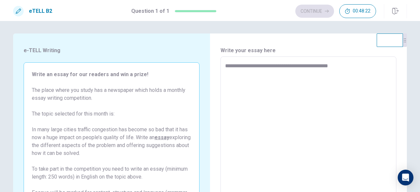
type textarea "**********"
type textarea "*"
type textarea "**********"
type textarea "*"
type textarea "**********"
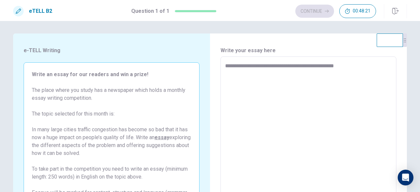
type textarea "*"
type textarea "**********"
type textarea "*"
type textarea "**********"
type textarea "*"
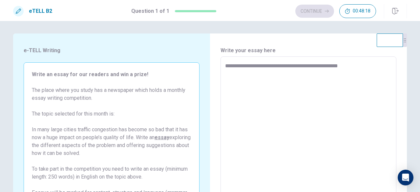
type textarea "**********"
type textarea "*"
type textarea "**********"
type textarea "*"
type textarea "**********"
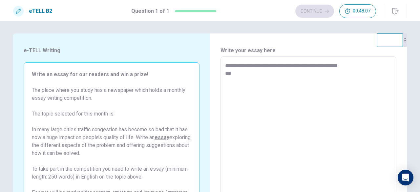
type textarea "*"
type textarea "**********"
type textarea "*"
type textarea "**********"
type textarea "*"
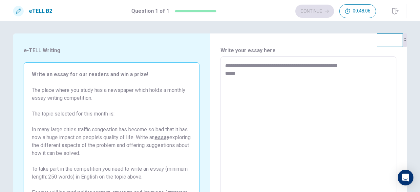
type textarea "**********"
type textarea "*"
type textarea "**********"
type textarea "*"
type textarea "**********"
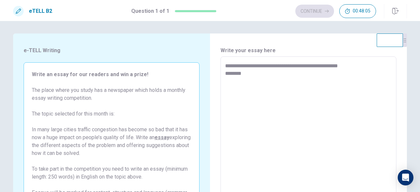
type textarea "*"
type textarea "**********"
type textarea "*"
type textarea "**********"
type textarea "*"
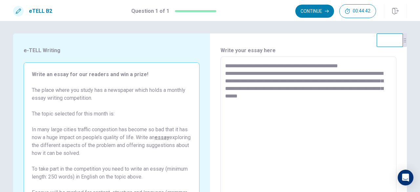
click at [230, 89] on textarea "**********" at bounding box center [308, 147] width 167 height 171
click at [303, 96] on textarea "**********" at bounding box center [308, 147] width 167 height 171
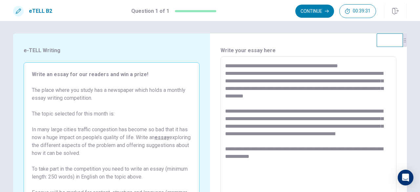
click at [310, 157] on textarea "**********" at bounding box center [308, 147] width 167 height 171
click at [299, 157] on textarea "**********" at bounding box center [308, 147] width 167 height 171
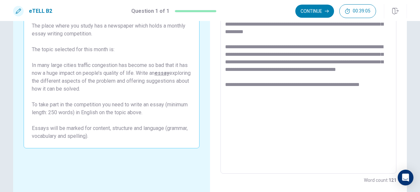
scroll to position [52, 0]
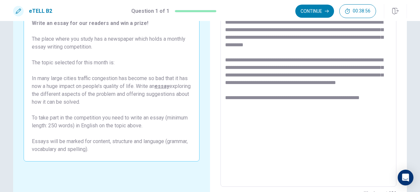
click at [284, 106] on textarea "**********" at bounding box center [308, 96] width 167 height 171
click at [372, 106] on textarea "**********" at bounding box center [308, 96] width 167 height 171
click at [298, 113] on textarea "**********" at bounding box center [308, 96] width 167 height 171
click at [314, 114] on textarea "**********" at bounding box center [308, 96] width 167 height 171
click at [323, 113] on textarea "**********" at bounding box center [308, 96] width 167 height 171
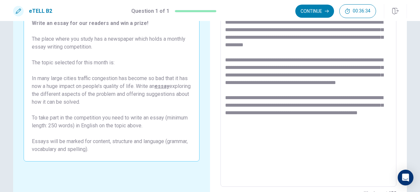
click at [310, 104] on textarea "**********" at bounding box center [308, 96] width 167 height 171
click at [354, 113] on textarea "**********" at bounding box center [308, 96] width 167 height 171
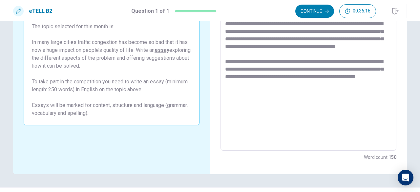
scroll to position [91, 0]
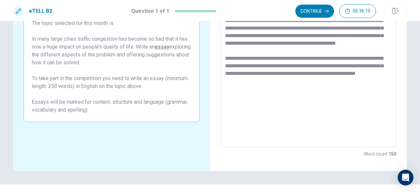
click at [386, 80] on textarea "**********" at bounding box center [308, 56] width 167 height 171
click at [270, 89] on textarea "**********" at bounding box center [308, 56] width 167 height 171
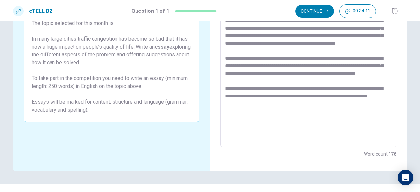
click at [236, 111] on textarea "**********" at bounding box center [308, 56] width 167 height 171
click at [288, 118] on textarea "**********" at bounding box center [308, 56] width 167 height 171
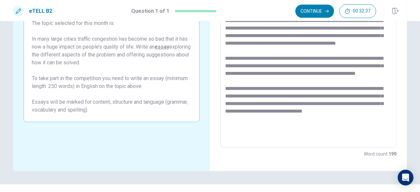
click at [298, 119] on textarea at bounding box center [308, 56] width 167 height 171
click at [314, 119] on textarea at bounding box center [308, 56] width 167 height 171
click at [291, 126] on textarea at bounding box center [308, 56] width 167 height 171
click at [236, 135] on textarea at bounding box center [308, 56] width 167 height 171
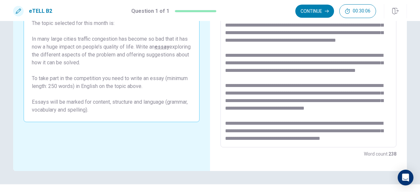
scroll to position [32, 0]
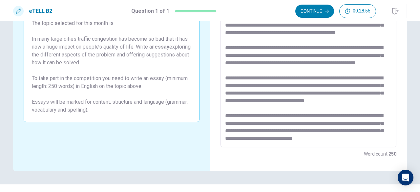
click at [244, 71] on textarea at bounding box center [308, 56] width 167 height 171
click at [247, 72] on textarea at bounding box center [308, 56] width 167 height 171
click at [246, 86] on textarea at bounding box center [308, 56] width 167 height 171
click at [256, 86] on textarea at bounding box center [308, 56] width 167 height 171
click at [382, 94] on textarea at bounding box center [308, 56] width 167 height 171
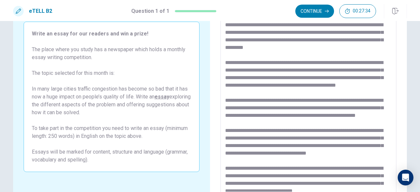
scroll to position [0, 0]
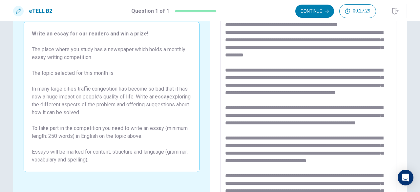
click at [226, 32] on textarea at bounding box center [308, 106] width 167 height 171
click at [341, 32] on textarea at bounding box center [308, 106] width 167 height 171
click at [331, 38] on textarea at bounding box center [308, 106] width 167 height 171
click at [344, 32] on textarea at bounding box center [308, 106] width 167 height 171
click at [343, 32] on textarea at bounding box center [308, 106] width 167 height 171
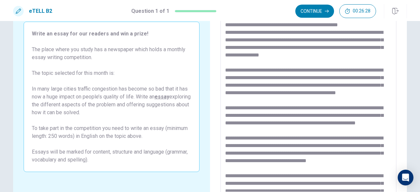
click at [265, 39] on textarea at bounding box center [308, 106] width 167 height 171
click at [314, 40] on textarea at bounding box center [308, 106] width 167 height 171
click at [329, 40] on textarea at bounding box center [308, 106] width 167 height 171
click at [355, 39] on textarea at bounding box center [308, 106] width 167 height 171
click at [291, 55] on textarea at bounding box center [308, 106] width 167 height 171
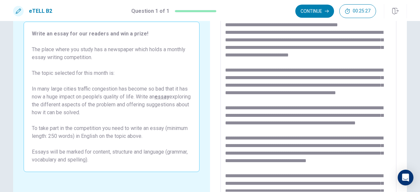
click at [363, 56] on textarea at bounding box center [308, 106] width 167 height 171
click at [363, 70] on textarea at bounding box center [308, 106] width 167 height 171
click at [364, 70] on textarea at bounding box center [308, 106] width 167 height 171
click at [261, 85] on textarea at bounding box center [308, 106] width 167 height 171
click at [381, 85] on textarea at bounding box center [308, 106] width 167 height 171
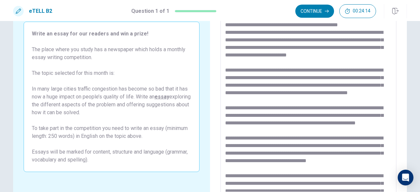
click at [343, 92] on textarea at bounding box center [308, 106] width 167 height 171
click at [262, 93] on textarea at bounding box center [308, 106] width 167 height 171
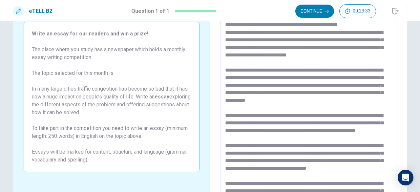
click at [233, 99] on textarea at bounding box center [308, 106] width 167 height 171
click at [316, 99] on textarea at bounding box center [308, 106] width 167 height 171
click at [326, 115] on textarea at bounding box center [308, 106] width 167 height 171
click at [321, 115] on textarea at bounding box center [308, 106] width 167 height 171
click at [378, 122] on textarea at bounding box center [308, 106] width 167 height 171
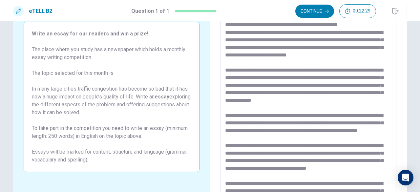
click at [245, 131] on textarea at bounding box center [308, 106] width 167 height 171
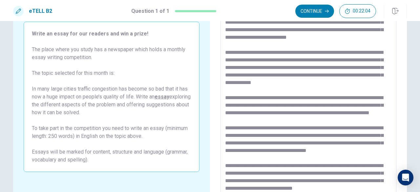
scroll to position [33, 0]
click at [377, 143] on textarea at bounding box center [308, 106] width 167 height 171
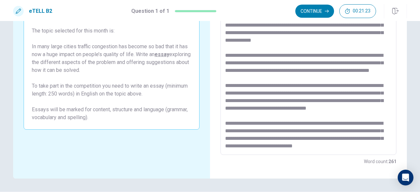
scroll to position [94, 0]
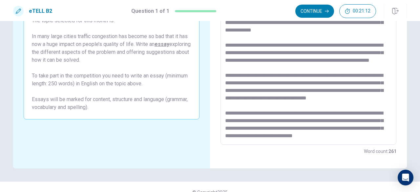
click at [289, 113] on textarea at bounding box center [308, 54] width 167 height 171
click at [353, 113] on textarea at bounding box center [308, 54] width 167 height 171
click at [235, 120] on textarea at bounding box center [308, 54] width 167 height 171
click at [323, 128] on textarea at bounding box center [308, 54] width 167 height 171
click at [331, 128] on textarea at bounding box center [308, 54] width 167 height 171
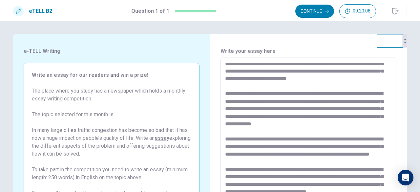
scroll to position [0, 0]
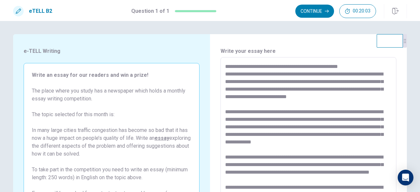
click at [347, 67] on textarea at bounding box center [308, 148] width 167 height 171
click at [253, 66] on textarea at bounding box center [308, 148] width 167 height 171
click at [318, 66] on textarea at bounding box center [308, 148] width 167 height 171
click at [358, 67] on textarea at bounding box center [308, 148] width 167 height 171
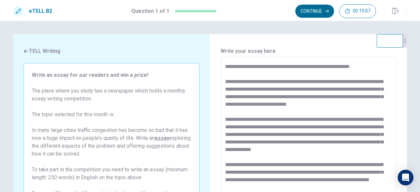
click at [314, 10] on button "Continue" at bounding box center [314, 11] width 39 height 13
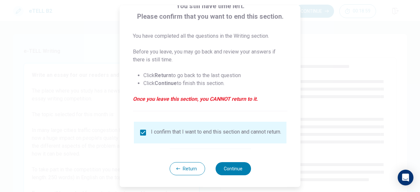
scroll to position [53, 0]
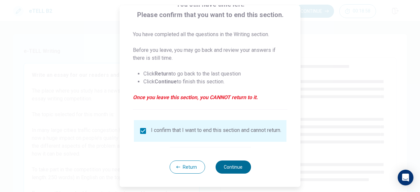
click at [236, 165] on button "Continue" at bounding box center [232, 166] width 35 height 13
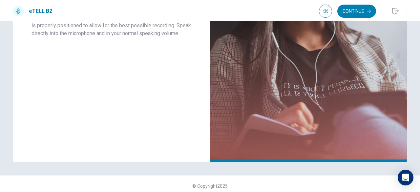
scroll to position [162, 0]
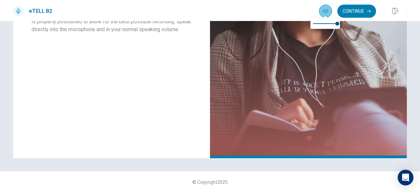
click at [327, 9] on icon "button" at bounding box center [325, 11] width 5 height 5
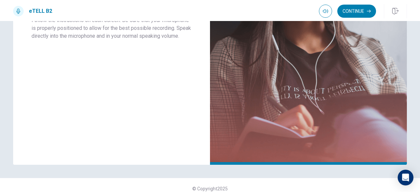
scroll to position [149, 0]
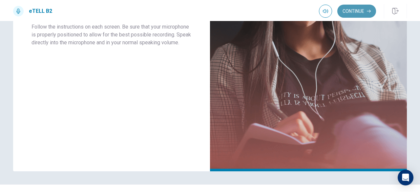
click at [362, 11] on button "Continue" at bounding box center [356, 11] width 39 height 13
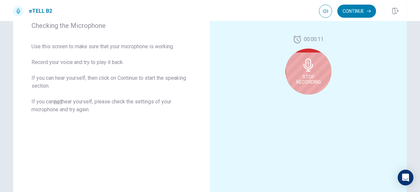
scroll to position [96, 0]
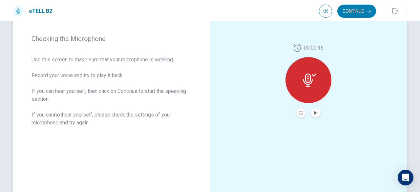
click at [308, 83] on icon at bounding box center [309, 80] width 13 height 13
click at [307, 76] on icon at bounding box center [308, 80] width 10 height 13
click at [305, 77] on icon at bounding box center [309, 80] width 13 height 13
click at [299, 111] on icon "Record Again" at bounding box center [301, 113] width 4 height 4
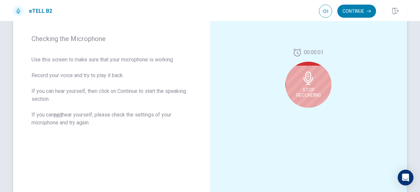
click at [307, 83] on icon at bounding box center [309, 78] width 10 height 13
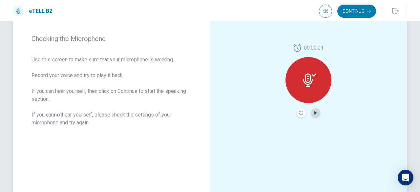
click at [314, 112] on icon "Play Audio" at bounding box center [315, 113] width 3 height 4
click at [299, 115] on icon "Record Again" at bounding box center [301, 113] width 4 height 4
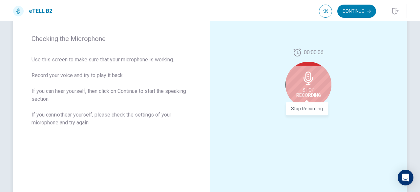
click at [308, 87] on span "Stop Recording" at bounding box center [308, 92] width 25 height 11
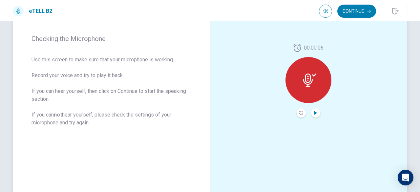
click at [314, 112] on icon "Play Audio" at bounding box center [315, 113] width 3 height 4
click at [299, 112] on icon "Record Again" at bounding box center [301, 113] width 4 height 4
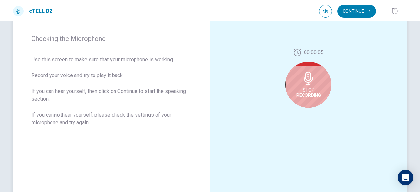
click at [306, 90] on span "Stop Recording" at bounding box center [308, 92] width 25 height 11
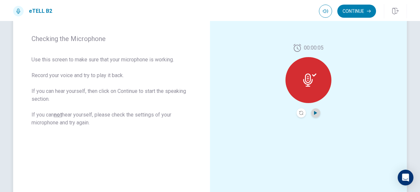
click at [314, 114] on icon "Play Audio" at bounding box center [316, 113] width 4 height 4
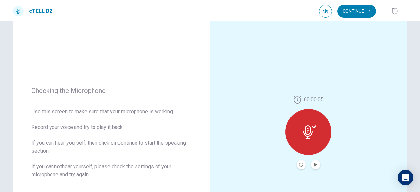
scroll to position [53, 0]
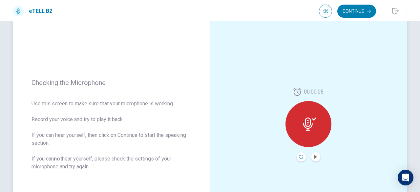
click at [299, 157] on icon "Record Again" at bounding box center [301, 157] width 4 height 4
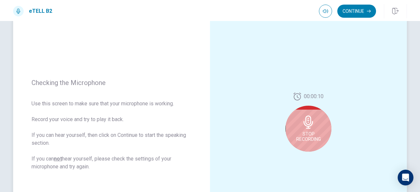
click at [304, 129] on div "Stop Recording" at bounding box center [309, 129] width 46 height 46
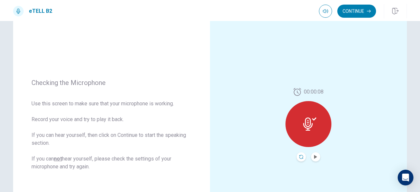
click at [299, 156] on icon "Record Again" at bounding box center [301, 157] width 4 height 4
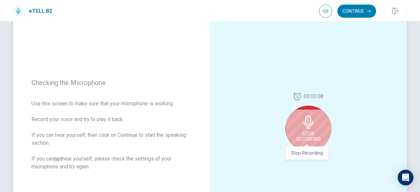
click at [305, 135] on span "Stop Recording" at bounding box center [308, 136] width 25 height 11
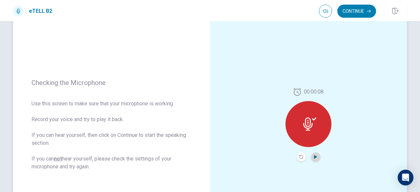
click at [314, 157] on icon "Play Audio" at bounding box center [315, 157] width 3 height 4
click at [299, 157] on icon "Record Again" at bounding box center [301, 157] width 4 height 4
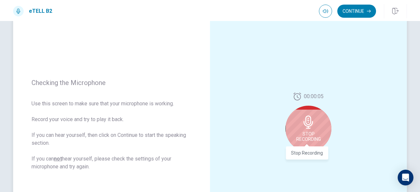
click at [307, 132] on span "Stop Recording" at bounding box center [308, 136] width 25 height 11
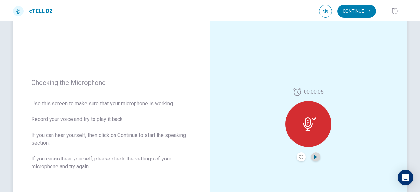
click at [314, 157] on icon "Play Audio" at bounding box center [315, 157] width 3 height 4
click at [299, 157] on icon "Record Again" at bounding box center [301, 157] width 4 height 4
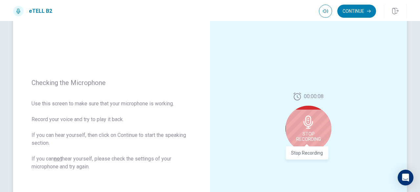
click at [305, 131] on span "Stop Recording" at bounding box center [308, 136] width 25 height 11
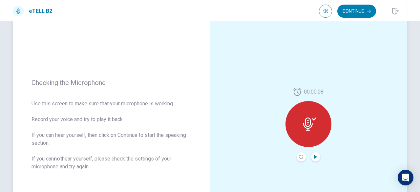
click at [314, 157] on icon "Play Audio" at bounding box center [315, 157] width 3 height 4
click at [300, 157] on icon "Record Again" at bounding box center [301, 157] width 4 height 4
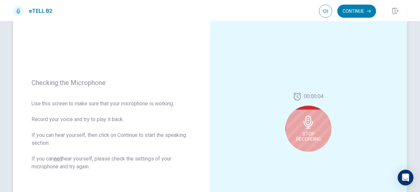
click at [308, 130] on div "Stop Recording" at bounding box center [309, 129] width 46 height 46
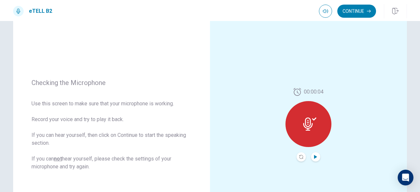
click at [314, 157] on icon "Play Audio" at bounding box center [315, 157] width 3 height 4
click at [299, 157] on icon "Record Again" at bounding box center [301, 157] width 4 height 4
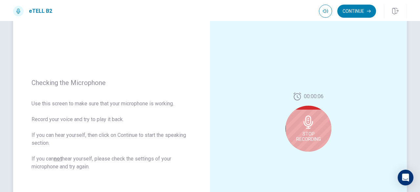
click at [310, 130] on div "Stop Recording" at bounding box center [309, 129] width 46 height 46
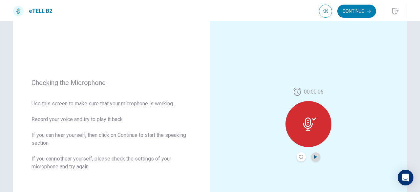
click at [314, 157] on icon "Play Audio" at bounding box center [315, 157] width 3 height 4
click at [355, 10] on button "Continue" at bounding box center [356, 11] width 39 height 13
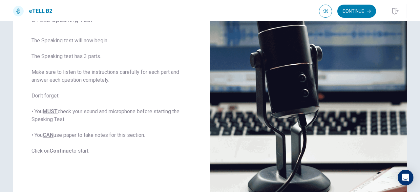
scroll to position [105, 0]
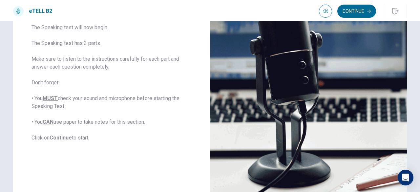
click at [357, 10] on button "Continue" at bounding box center [356, 11] width 39 height 13
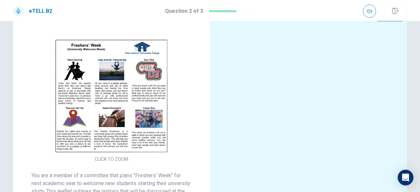
scroll to position [13, 0]
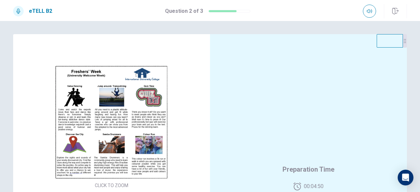
scroll to position [13, 0]
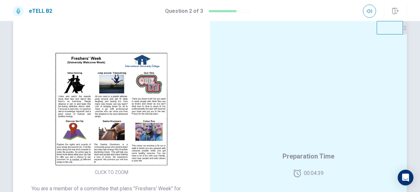
click at [115, 171] on button "CLICK TO ZOOM" at bounding box center [111, 172] width 39 height 9
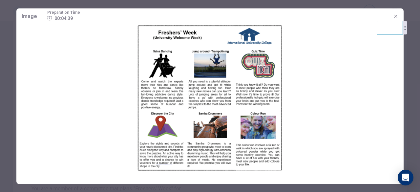
click at [115, 171] on img at bounding box center [209, 98] width 387 height 148
click at [393, 15] on icon "button" at bounding box center [395, 15] width 5 height 5
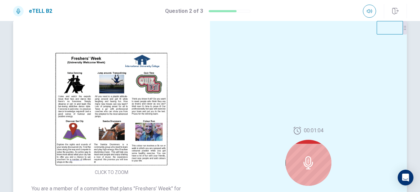
scroll to position [53, 0]
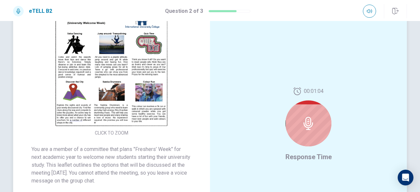
click at [306, 122] on icon at bounding box center [308, 123] width 13 height 13
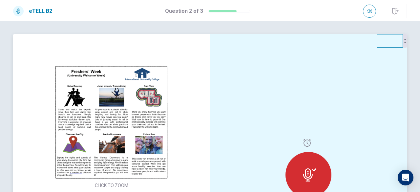
scroll to position [0, 0]
click at [312, 170] on icon at bounding box center [314, 169] width 4 height 3
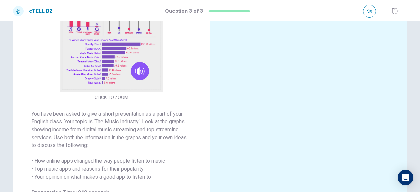
scroll to position [79, 0]
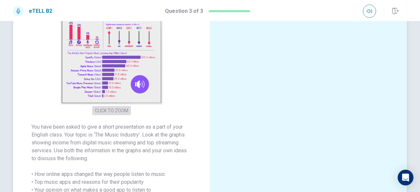
click at [119, 108] on button "CLICK TO ZOOM" at bounding box center [111, 110] width 39 height 9
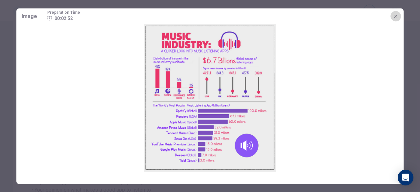
click at [396, 14] on icon "button" at bounding box center [395, 15] width 5 height 5
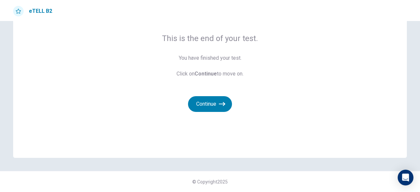
scroll to position [47, 0]
click at [212, 101] on button "Continue" at bounding box center [210, 104] width 44 height 16
